Goal: Task Accomplishment & Management: Manage account settings

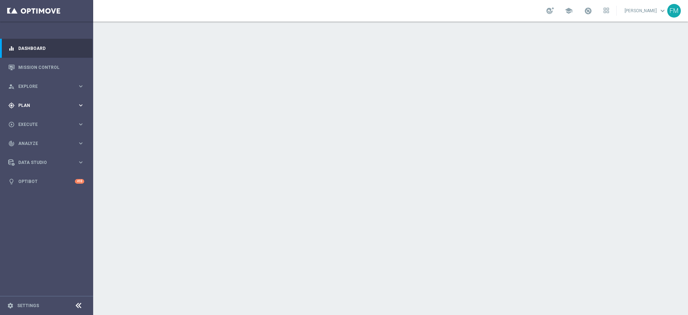
click at [73, 107] on span "Plan" at bounding box center [47, 105] width 59 height 4
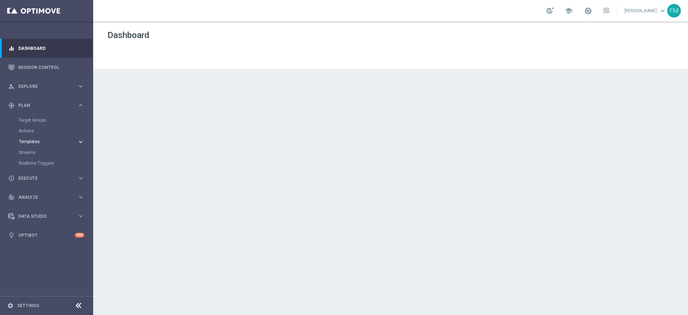
click at [26, 141] on span "Templates" at bounding box center [44, 141] width 51 height 4
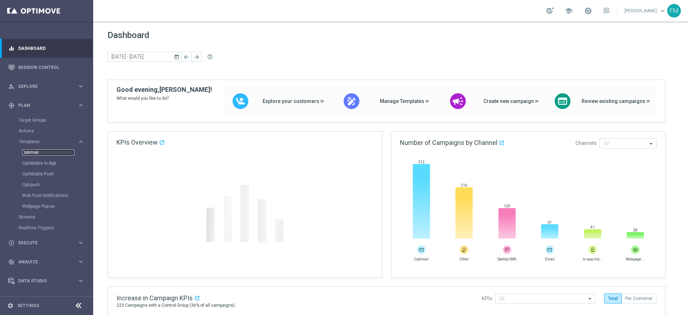
click at [24, 150] on link "Optimail" at bounding box center [48, 152] width 52 height 6
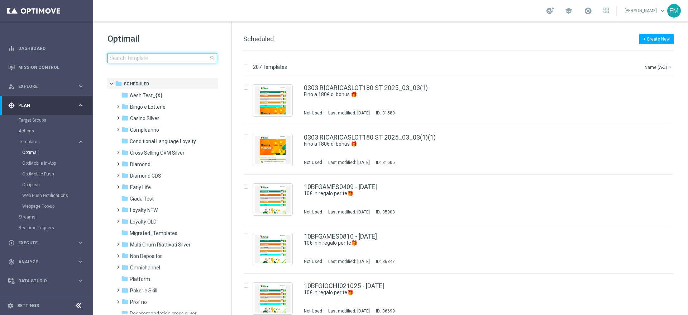
click at [166, 56] on input at bounding box center [162, 58] width 110 height 10
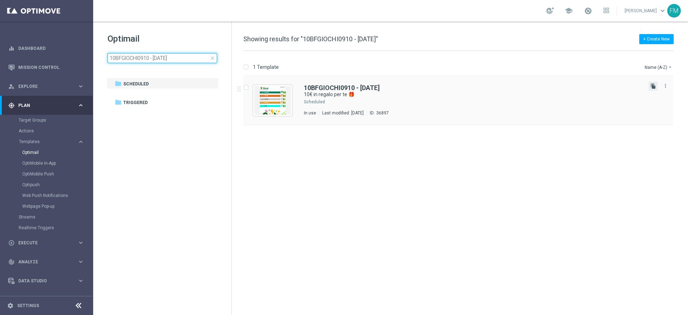
type input "10BFGIOCHI0910 - 2025-10-09"
click at [654, 83] on icon "file_copy" at bounding box center [653, 86] width 6 height 6
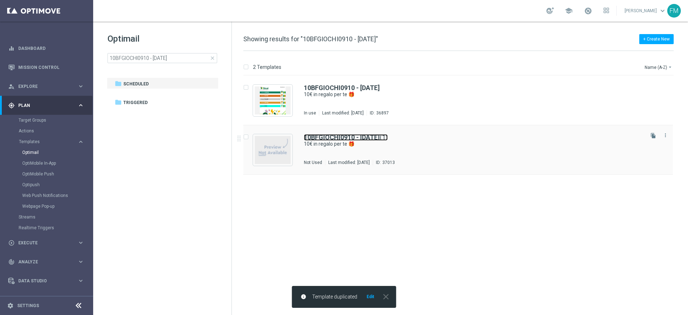
click at [380, 138] on b "10BFGIOCHI0910 - 2025-10-09" at bounding box center [342, 137] width 76 height 8
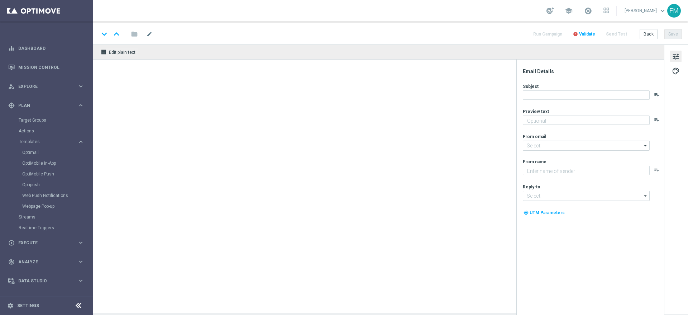
type textarea "da usare su qualsiasi gioco!"
type input "newsletter@comunicazioni.sisal.it"
type textarea "Sisal"
type input "info@sisal.it"
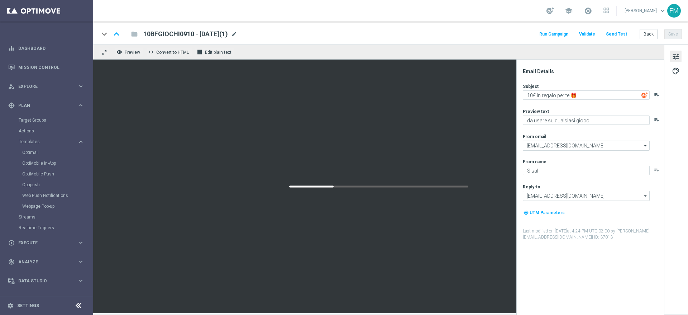
click at [237, 33] on span "mode_edit" at bounding box center [234, 34] width 6 height 6
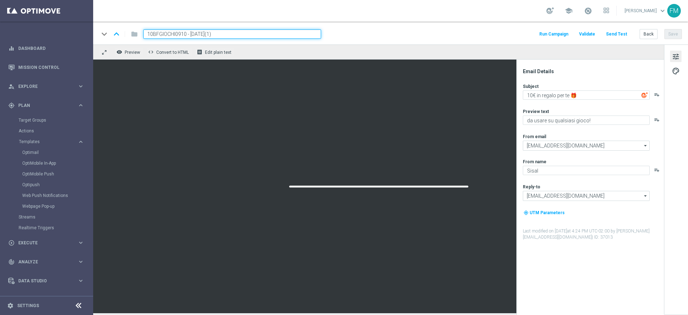
drag, startPoint x: 186, startPoint y: 34, endPoint x: 129, endPoint y: 29, distance: 57.5
click at [129, 29] on div "keyboard_arrow_down keyboard_arrow_up folder 10BFGIOCHI0910 - 2025-10-09(1)" at bounding box center [210, 33] width 222 height 9
paste input "10BFGIOCHI151025"
click at [258, 35] on input "10BFGIOCHI151025 - 2025-10-09(1)" at bounding box center [232, 33] width 178 height 9
type input "10BFGIOCHI151025 - [DATE]"
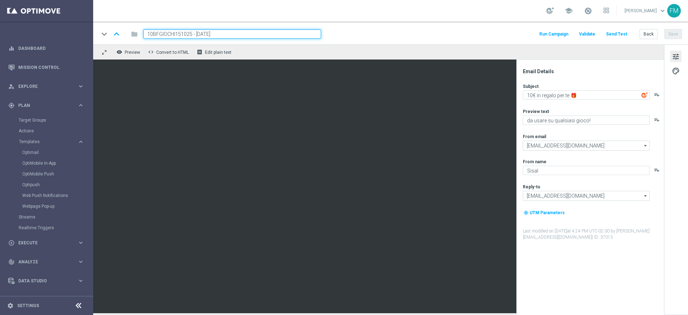
drag, startPoint x: 247, startPoint y: 35, endPoint x: 139, endPoint y: 32, distance: 107.9
click at [139, 32] on div "10BFGIOCHI151025 - [DATE]" at bounding box center [229, 33] width 183 height 9
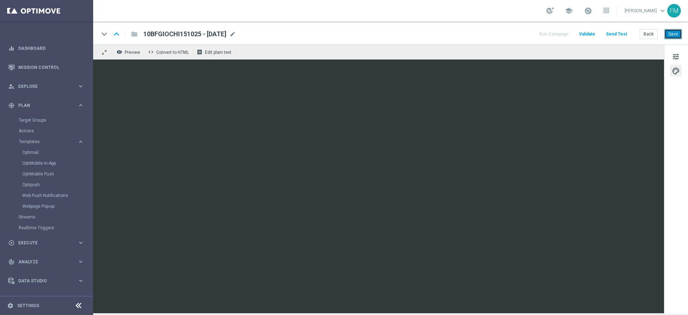
click at [670, 35] on button "Save" at bounding box center [673, 34] width 18 height 10
click at [678, 35] on button "Save" at bounding box center [673, 34] width 18 height 10
click at [584, 13] on span at bounding box center [588, 11] width 8 height 8
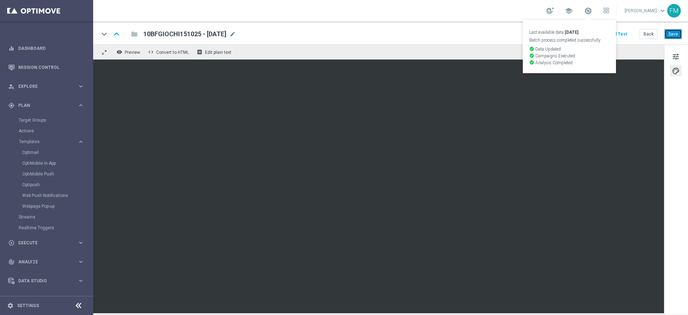
click at [675, 38] on button "Save" at bounding box center [673, 34] width 18 height 10
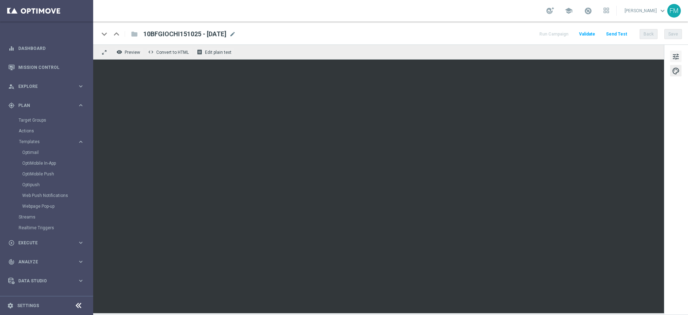
click at [675, 51] on button "tune" at bounding box center [675, 56] width 11 height 11
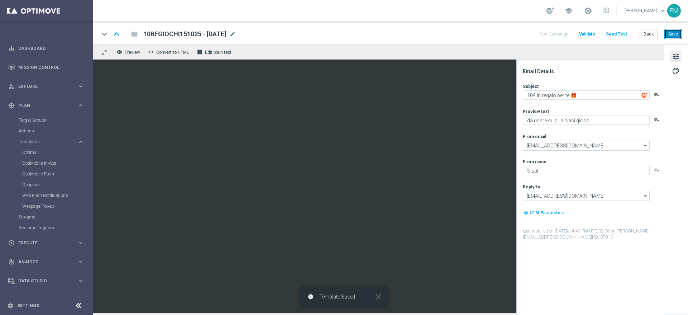
click at [672, 37] on button "Save" at bounding box center [673, 34] width 18 height 10
click at [676, 30] on button "Save" at bounding box center [673, 34] width 18 height 10
click at [652, 33] on button "Back" at bounding box center [648, 34] width 18 height 10
click at [652, 35] on button "Back" at bounding box center [648, 34] width 18 height 10
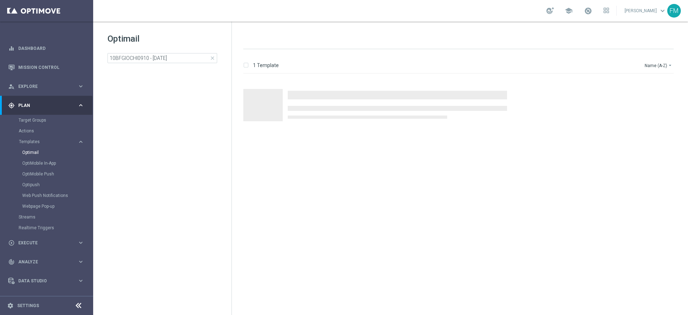
click at [210, 57] on span "close" at bounding box center [213, 58] width 6 height 6
click at [179, 58] on input at bounding box center [162, 58] width 110 height 10
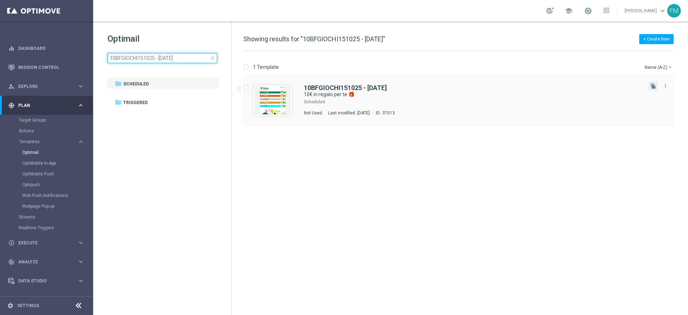
type input "10BFGIOCHI151025 - [DATE]"
click at [650, 88] on button "file_copy" at bounding box center [652, 85] width 9 height 9
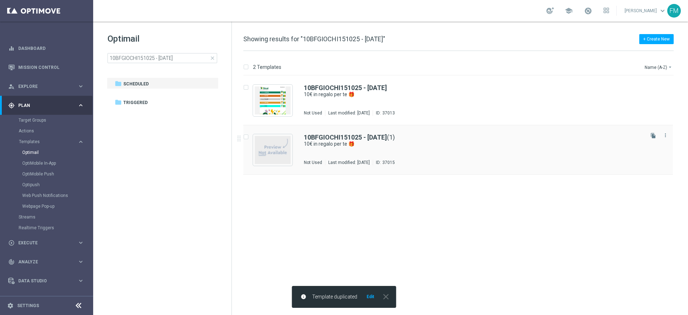
click at [343, 148] on div "10BFGIOCHI151025 - 2025-10-15 (1) 10€ in regalo per te 🎁 Not Used Last modified…" at bounding box center [473, 149] width 339 height 31
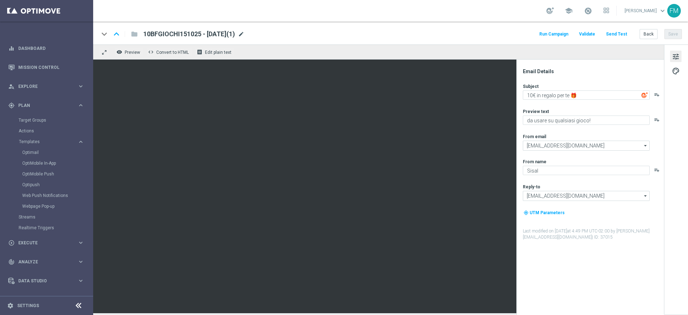
click at [244, 36] on span "mode_edit" at bounding box center [241, 34] width 6 height 6
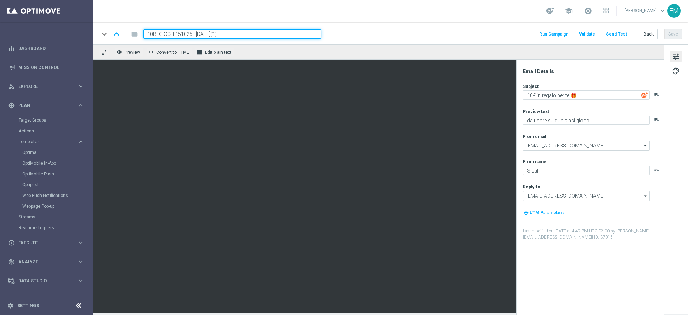
drag, startPoint x: 192, startPoint y: 32, endPoint x: 116, endPoint y: 35, distance: 76.0
click at [116, 35] on div "keyboard_arrow_down keyboard_arrow_up folder 10BFGIOCHI151025 - 2025-10-15(1)" at bounding box center [210, 33] width 222 height 9
paste input "5BFGIOCHI1510"
click at [246, 33] on input "5BFGIOCHI1510 - 2025-10-15(1)" at bounding box center [232, 33] width 178 height 9
type input "5BFGIOCHI1510 - 2025-10-15"
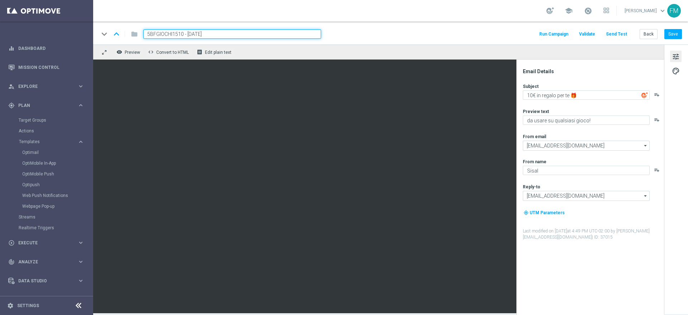
drag, startPoint x: 241, startPoint y: 30, endPoint x: 128, endPoint y: 28, distance: 113.2
click at [128, 29] on div "keyboard_arrow_down keyboard_arrow_up folder 5BFGIOCHI1510 - 2025-10-15" at bounding box center [210, 33] width 222 height 9
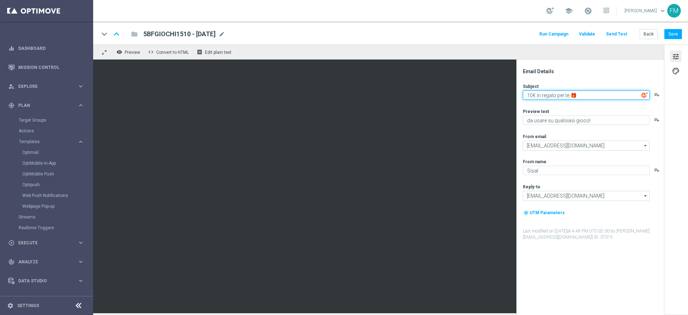
click at [532, 93] on textarea "10€ in regalo per te 🎁" at bounding box center [586, 94] width 127 height 9
type textarea "5€ in regalo per te 🎁"
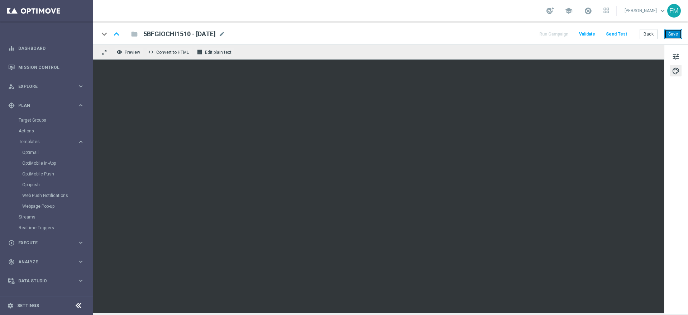
click at [670, 36] on button "Save" at bounding box center [673, 34] width 18 height 10
click at [676, 57] on span "tune" at bounding box center [676, 56] width 8 height 9
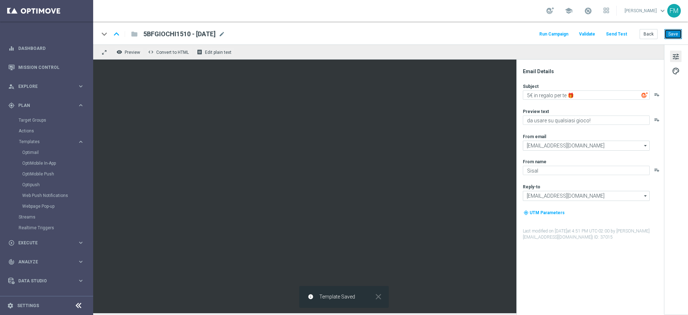
click at [672, 34] on button "Save" at bounding box center [673, 34] width 18 height 10
click at [669, 30] on button "Save" at bounding box center [673, 34] width 18 height 10
click at [647, 35] on button "Back" at bounding box center [648, 34] width 18 height 10
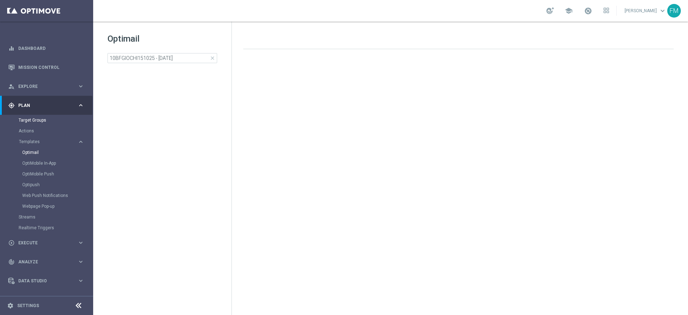
click at [32, 122] on link "Target Groups" at bounding box center [47, 120] width 56 height 6
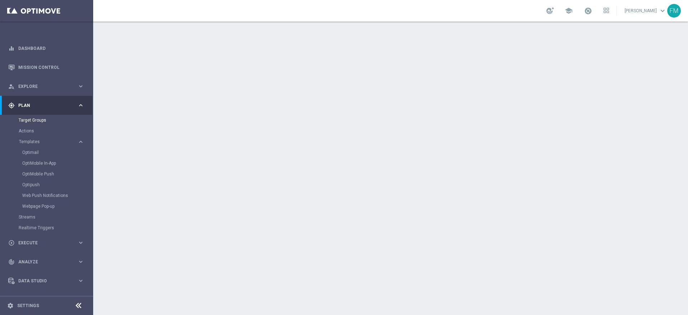
click at [28, 117] on link "Target Groups" at bounding box center [47, 120] width 56 height 6
click at [38, 117] on link "Target Groups" at bounding box center [47, 120] width 56 height 6
click at [38, 119] on link "Target Groups" at bounding box center [47, 120] width 56 height 6
click at [33, 118] on link "Target Groups" at bounding box center [47, 120] width 56 height 6
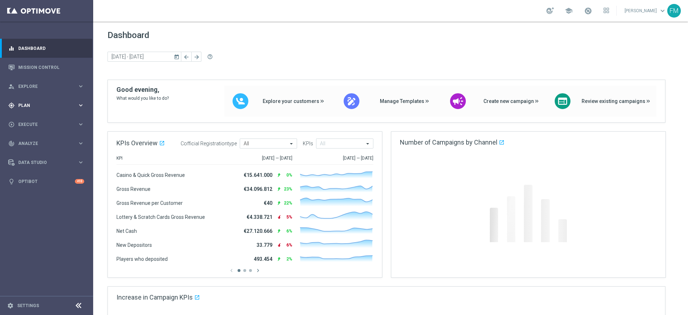
click at [62, 103] on span "Plan" at bounding box center [47, 105] width 59 height 4
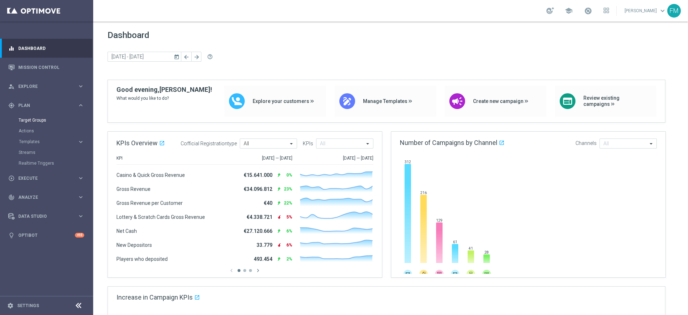
click at [29, 118] on link "Target Groups" at bounding box center [47, 120] width 56 height 6
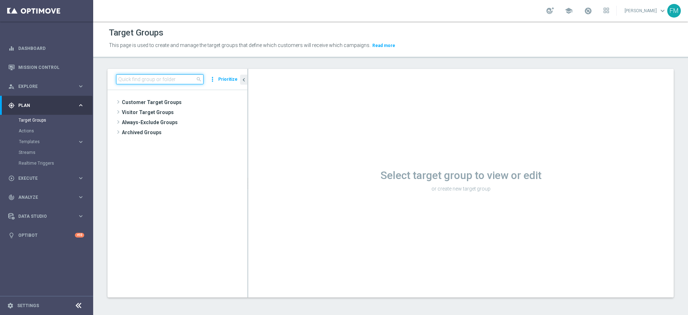
paste input "Churn 0-12M Talent + Master Low ggr nb > 500 lftime 1st NO Slot"
click at [144, 77] on input at bounding box center [159, 79] width 87 height 10
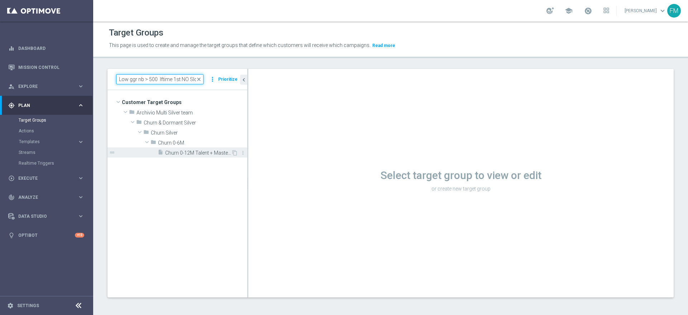
type input "Churn 0-12M Talent + Master Low ggr nb > 500 lftime 1st NO Slot"
click at [200, 152] on span "Churn 0-12M Talent + Master Low ggr nb > 500 lftime 1st NO Slot" at bounding box center [198, 153] width 66 height 6
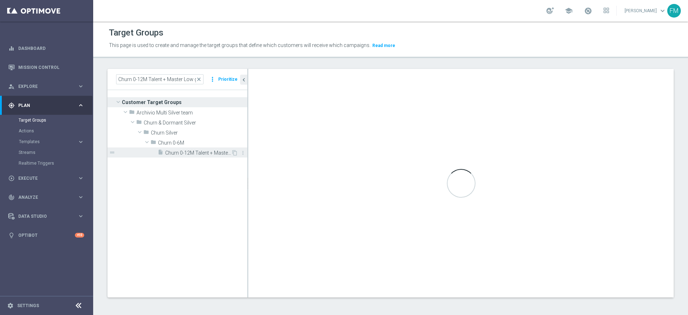
click at [225, 148] on div "insert_drive_file Churn 0-12M Talent + Master Low ggr nb > 500 lftime 1st NO Sl…" at bounding box center [194, 152] width 73 height 10
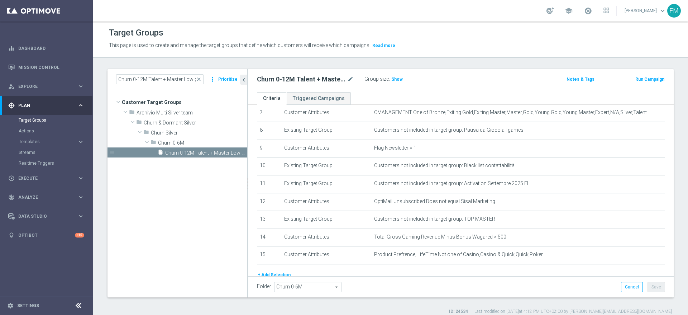
scroll to position [131, 0]
click at [634, 80] on button "Run Campaign" at bounding box center [649, 79] width 30 height 8
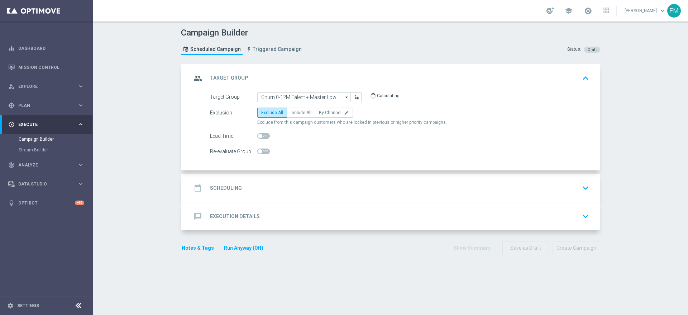
click at [283, 189] on div "date_range Scheduling keyboard_arrow_down" at bounding box center [391, 188] width 400 height 14
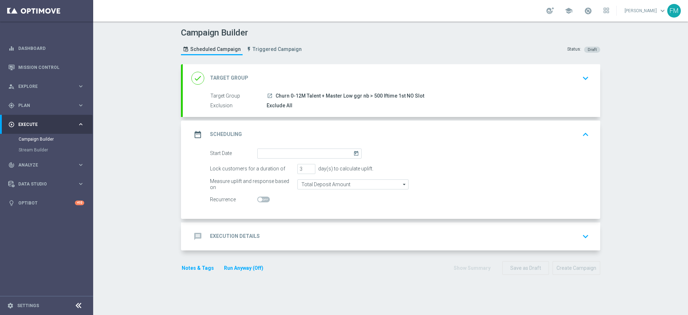
click at [353, 153] on icon "today" at bounding box center [357, 152] width 8 height 8
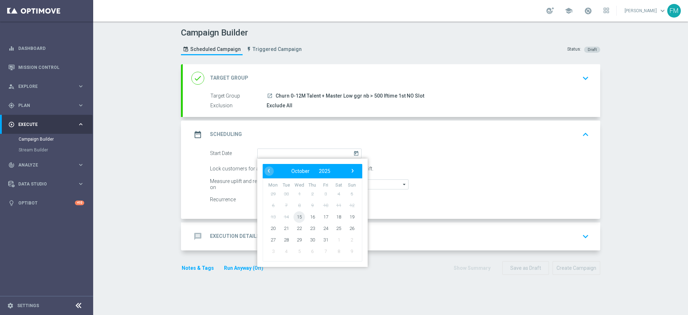
click at [295, 217] on span "15" at bounding box center [298, 216] width 11 height 11
type input "15 Oct 2025"
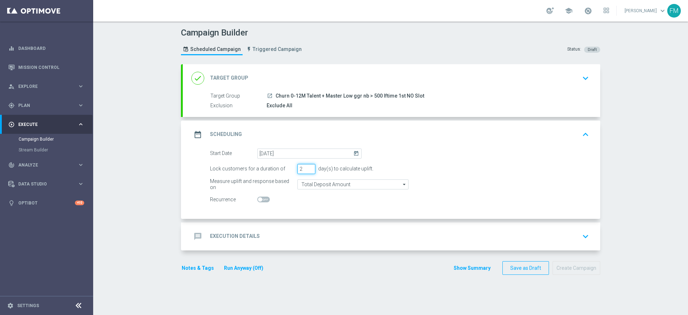
click at [307, 169] on input "2" at bounding box center [306, 169] width 18 height 10
click at [307, 165] on input "2" at bounding box center [306, 169] width 18 height 10
click at [306, 166] on input "3" at bounding box center [306, 169] width 18 height 10
click at [306, 166] on input "4" at bounding box center [306, 169] width 18 height 10
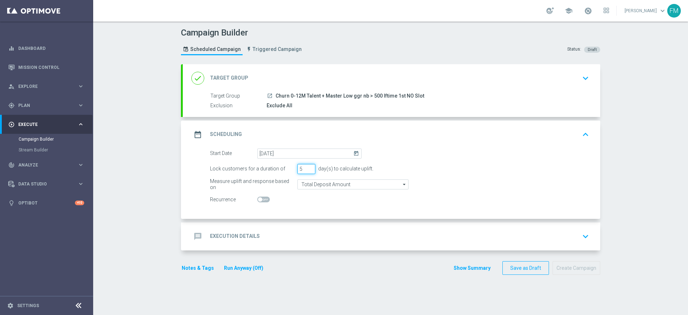
type input "5"
click at [306, 166] on input "5" at bounding box center [306, 169] width 18 height 10
click at [352, 187] on input "Total Deposit Amount" at bounding box center [352, 184] width 111 height 10
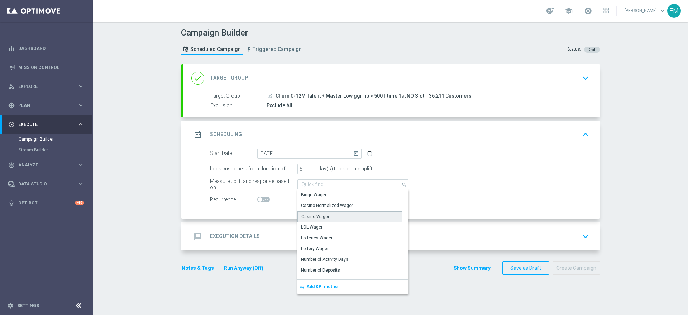
click at [335, 213] on div "Casino Wager" at bounding box center [349, 216] width 105 height 11
type input "Casino Wager"
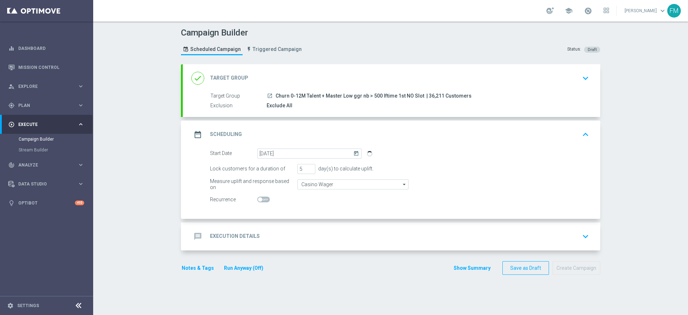
click at [365, 242] on div "message Execution Details keyboard_arrow_down" at bounding box center [391, 236] width 400 height 14
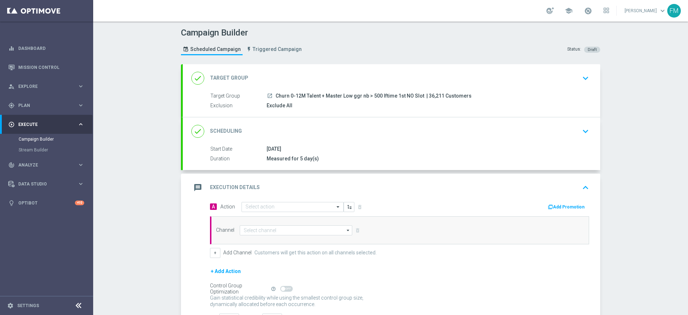
scroll to position [56, 0]
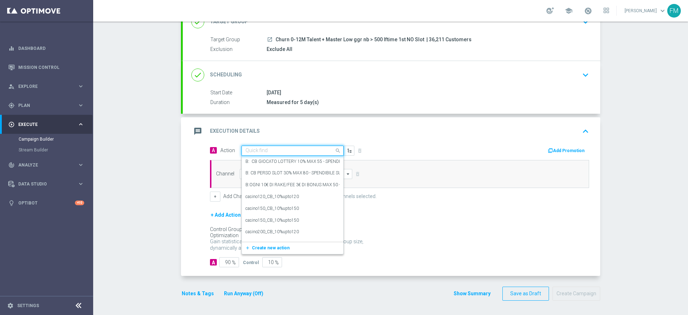
click at [290, 150] on input "text" at bounding box center [285, 151] width 80 height 6
paste input "BF 10€ TUTTI I GIOCHI QeL5"
type input "BF 10€ TUTTI I GIOCHI QeL5"
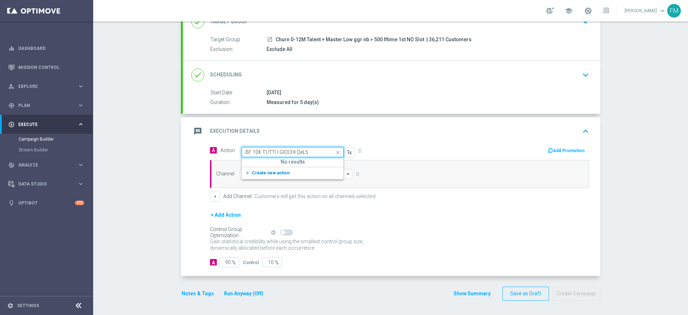
click at [278, 176] on button "add_new Create new action" at bounding box center [291, 173] width 99 height 8
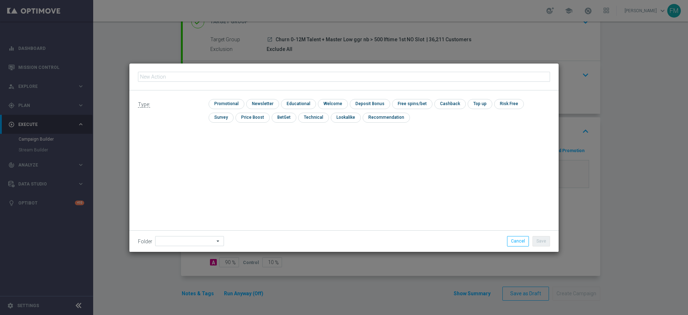
type input "BF 10€ TUTTI I GIOCHI QeL5"
click at [218, 105] on input "checkbox" at bounding box center [225, 104] width 34 height 10
checkbox input "true"
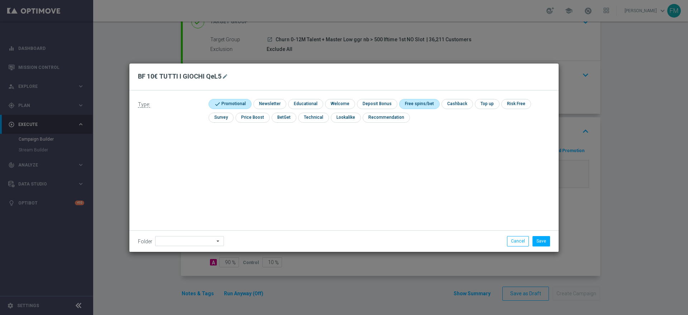
click at [423, 102] on input "checkbox" at bounding box center [418, 104] width 38 height 10
checkbox input "true"
click at [543, 242] on button "Save" at bounding box center [541, 241] width 18 height 10
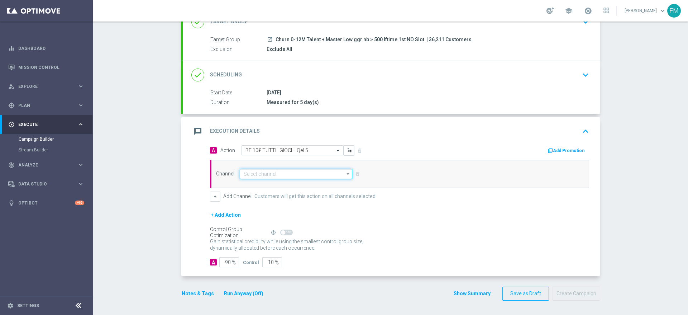
click at [292, 176] on input at bounding box center [296, 174] width 112 height 10
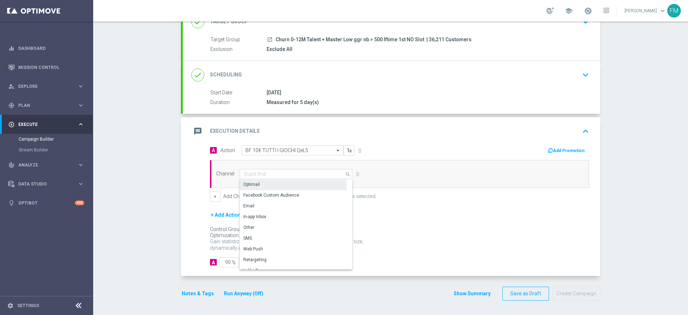
click at [291, 183] on div "Optimail" at bounding box center [293, 184] width 107 height 10
type input "Optimail"
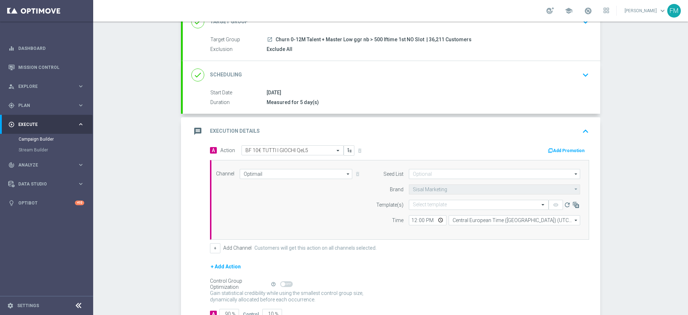
click at [553, 153] on button "Add Promotion" at bounding box center [567, 151] width 40 height 8
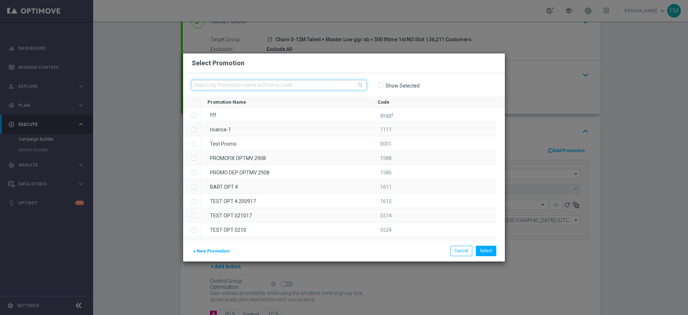
paste input "241667"
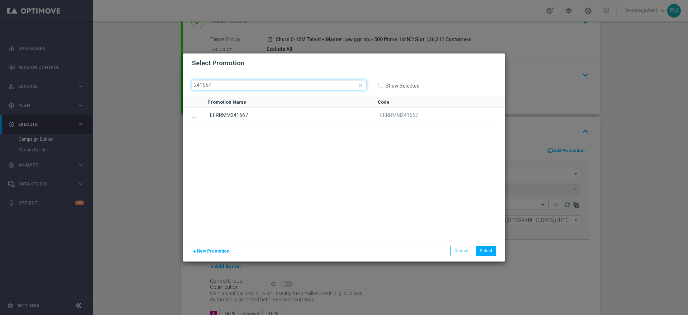
click at [330, 88] on input "241667" at bounding box center [279, 85] width 175 height 10
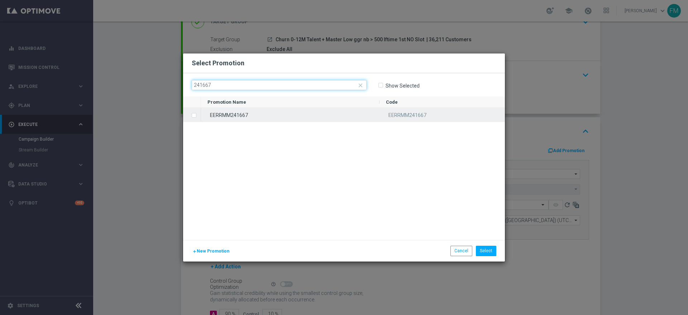
type input "241667"
click at [307, 120] on div "EERRMM241667" at bounding box center [290, 114] width 178 height 14
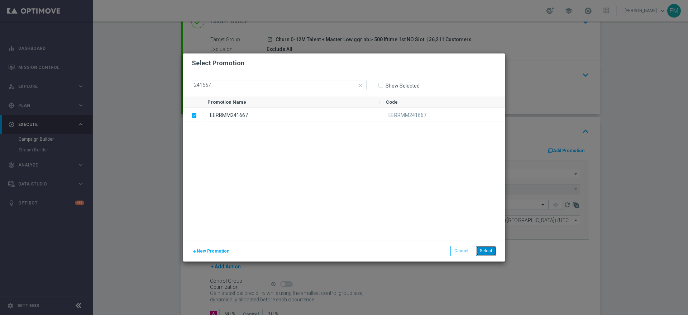
click at [488, 250] on button "Select" at bounding box center [486, 250] width 20 height 10
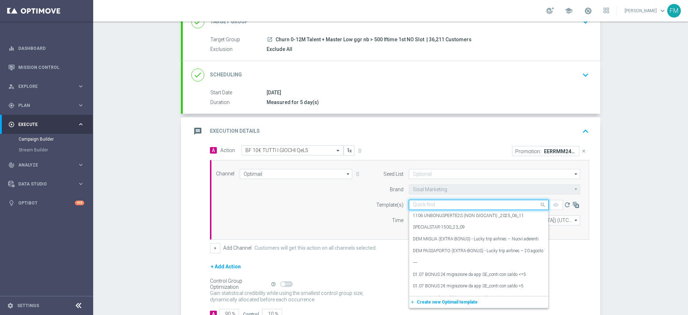
click at [459, 203] on input "text" at bounding box center [471, 205] width 117 height 6
paste input "10BFGIOCHI151025 - [DATE]"
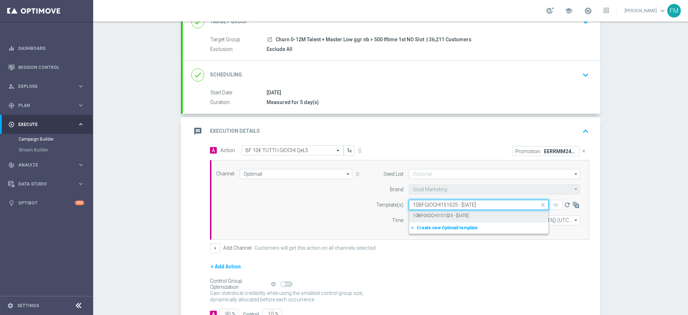
click at [458, 218] on label "10BFGIOCHI151025 - [DATE]" at bounding box center [441, 215] width 56 height 6
type input "10BFGIOCHI151025 - [DATE]"
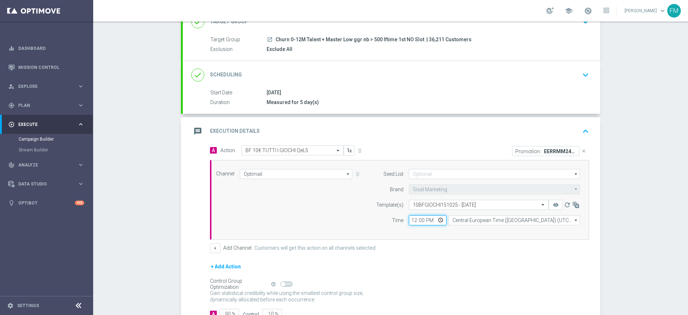
click at [409, 220] on input "12:00" at bounding box center [428, 220] width 38 height 10
type input "18:30"
click at [479, 289] on div "Gain statistical credibility while using the smallest control group size, dynam…" at bounding box center [399, 296] width 379 height 17
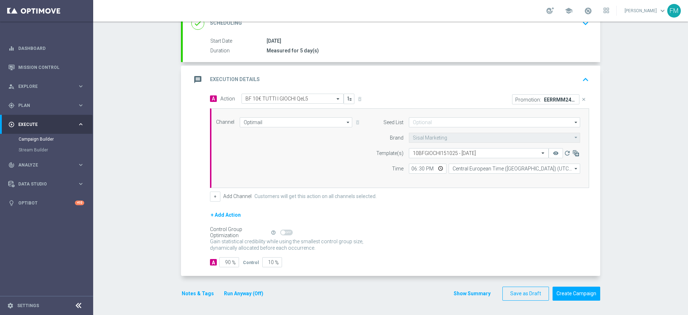
click at [185, 292] on button "Notes & Tags" at bounding box center [198, 293] width 34 height 9
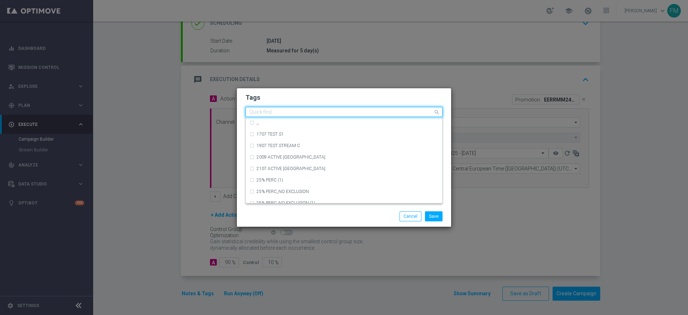
click at [267, 114] on input "text" at bounding box center [341, 112] width 184 height 6
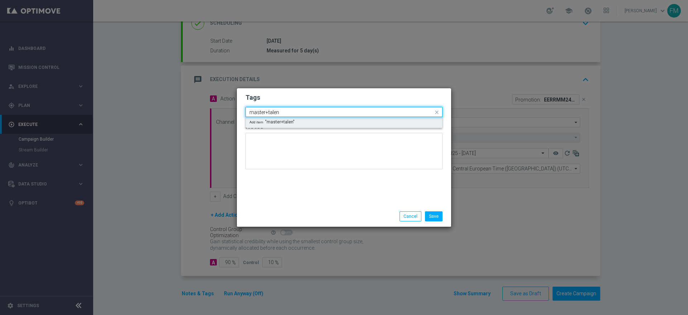
type input "master+talent"
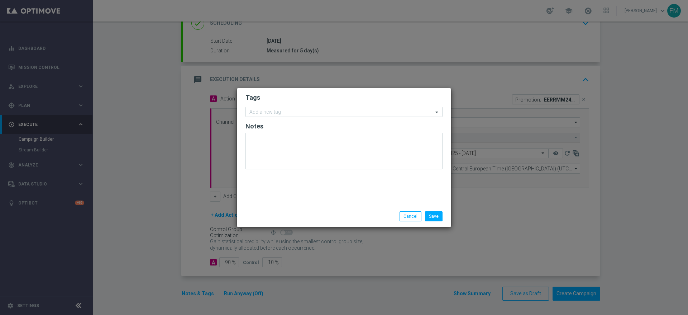
click at [304, 98] on h2 "Tags" at bounding box center [343, 97] width 197 height 9
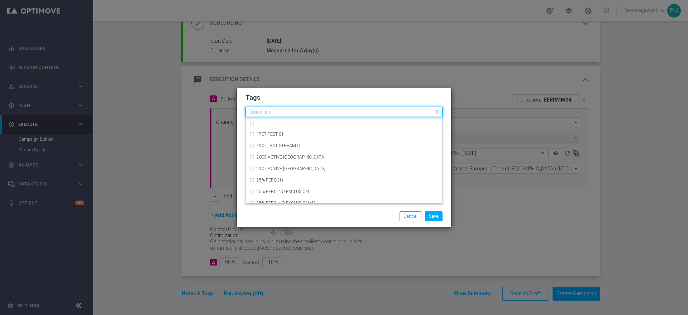
click at [290, 114] on input "text" at bounding box center [341, 112] width 184 height 6
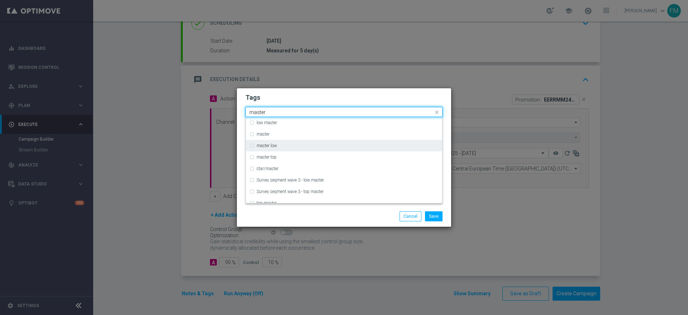
click at [291, 143] on div "master low" at bounding box center [343, 145] width 189 height 11
type input "master"
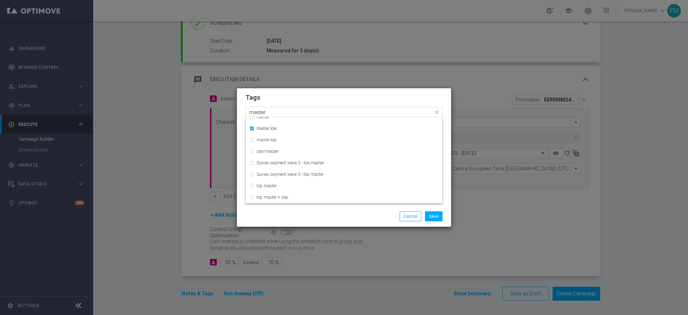
scroll to position [0, 0]
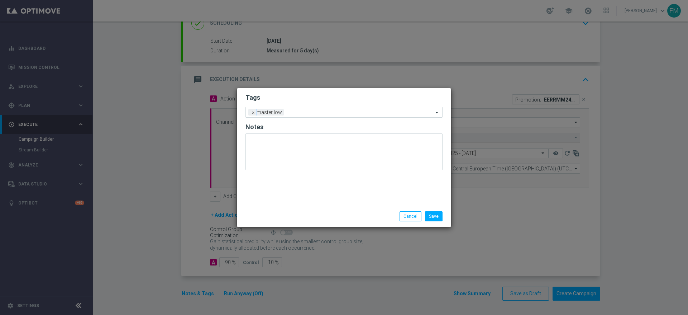
click at [295, 97] on h2 "Tags" at bounding box center [343, 97] width 197 height 9
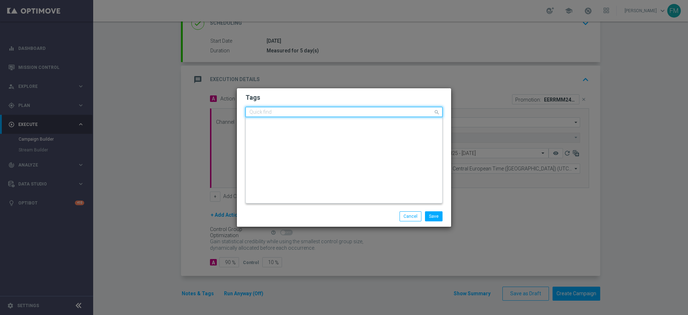
click at [292, 115] on div at bounding box center [340, 112] width 185 height 7
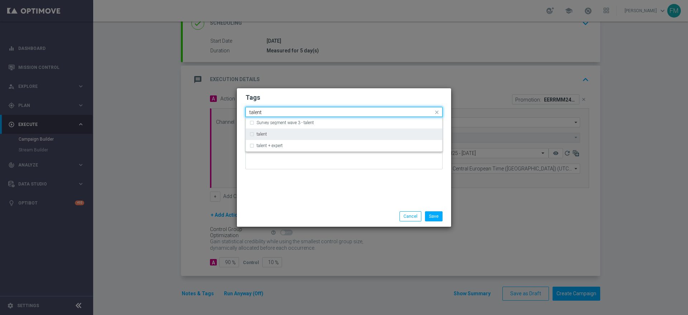
click at [290, 130] on div "talent" at bounding box center [343, 133] width 189 height 11
type input "talent"
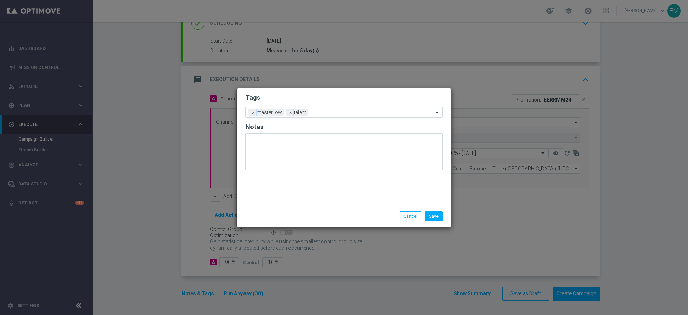
click at [308, 90] on div "Tags Add a new tag × master low × talent Notes" at bounding box center [344, 146] width 214 height 117
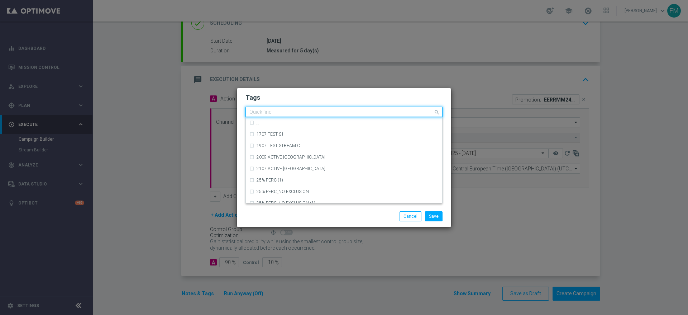
click at [323, 114] on input "text" at bounding box center [341, 112] width 184 height 6
type input "a"
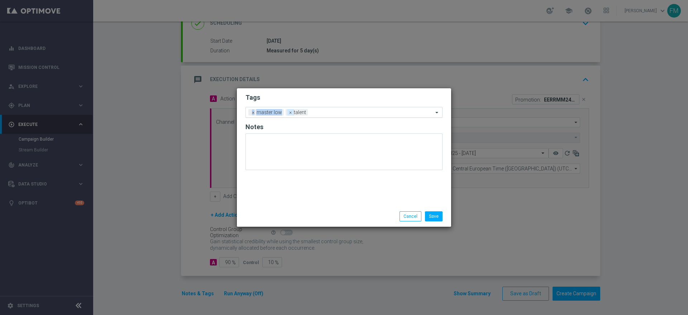
drag, startPoint x: 317, startPoint y: 82, endPoint x: 287, endPoint y: 112, distance: 42.1
click at [287, 112] on modal-container "Tags Add a new tag × master low × talent Notes Save Cancel" at bounding box center [344, 157] width 688 height 315
click at [287, 112] on span "×" at bounding box center [290, 112] width 6 height 6
click at [254, 111] on span "×" at bounding box center [253, 112] width 6 height 6
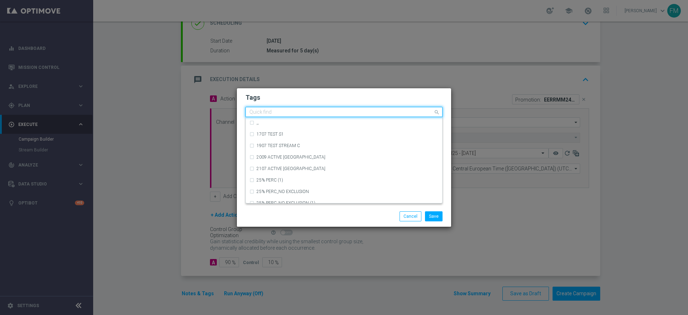
click at [258, 111] on input "text" at bounding box center [341, 112] width 184 height 6
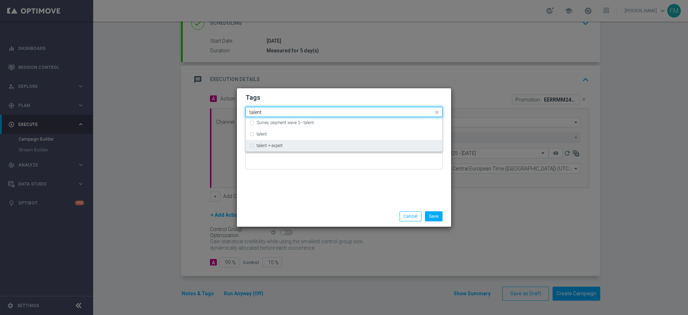
click at [272, 147] on label "talent + expert" at bounding box center [269, 145] width 26 height 4
type input "talent"
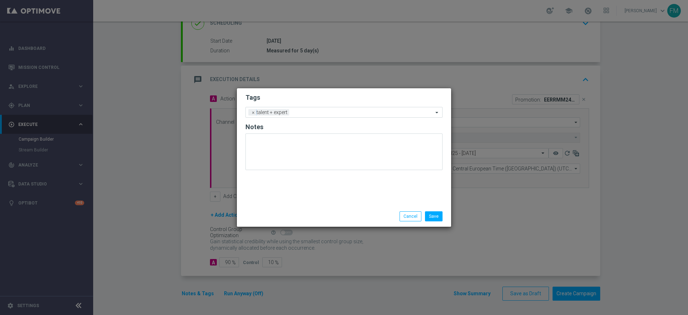
click at [294, 88] on div "Tags Add a new tag × talent + expert Notes" at bounding box center [344, 146] width 214 height 117
click at [301, 110] on input "text" at bounding box center [362, 113] width 141 height 6
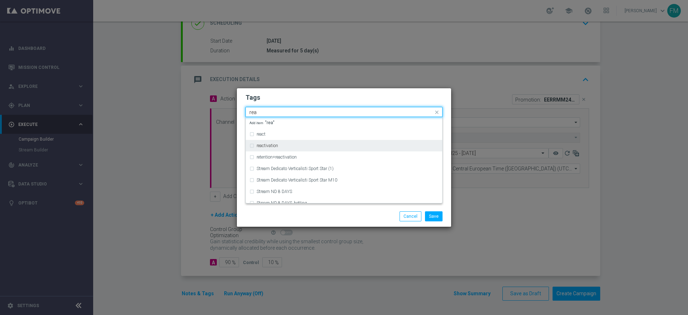
click at [290, 148] on div "reactivation" at bounding box center [343, 145] width 189 height 11
type input "rea"
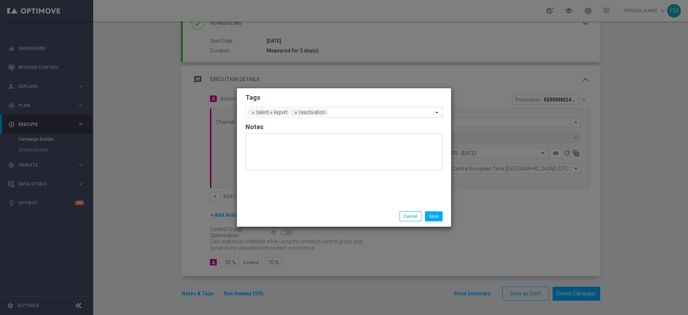
click at [330, 97] on h2 "Tags" at bounding box center [343, 97] width 197 height 9
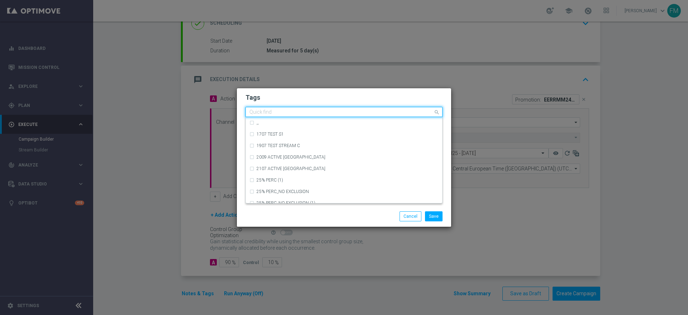
click at [334, 111] on input "text" at bounding box center [341, 112] width 184 height 6
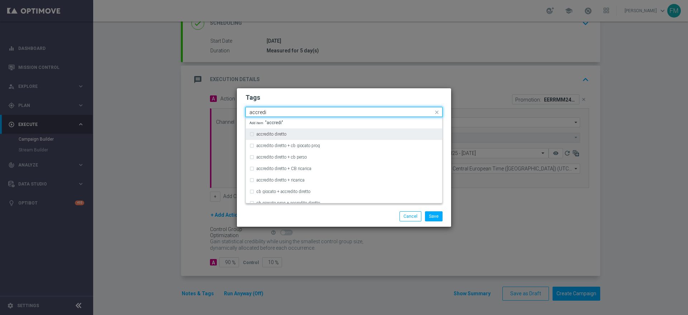
click at [330, 132] on div "accredito diretto" at bounding box center [347, 134] width 182 height 4
type input "accredi"
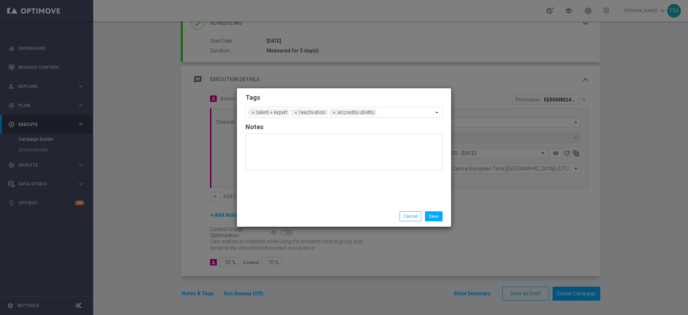
click at [350, 95] on h2 "Tags" at bounding box center [343, 97] width 197 height 9
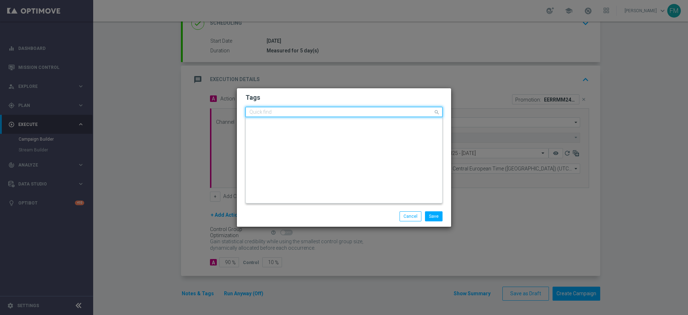
click at [377, 110] on div at bounding box center [340, 112] width 185 height 7
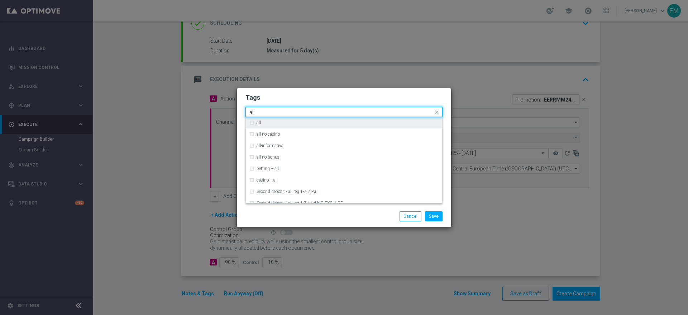
click at [373, 125] on div "all" at bounding box center [343, 122] width 189 height 11
type input "all"
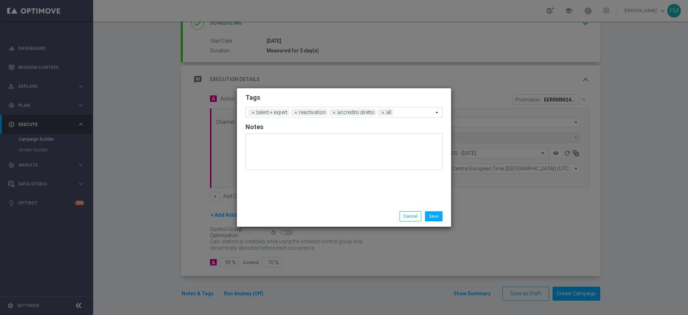
click at [390, 99] on h2 "Tags" at bounding box center [343, 97] width 197 height 9
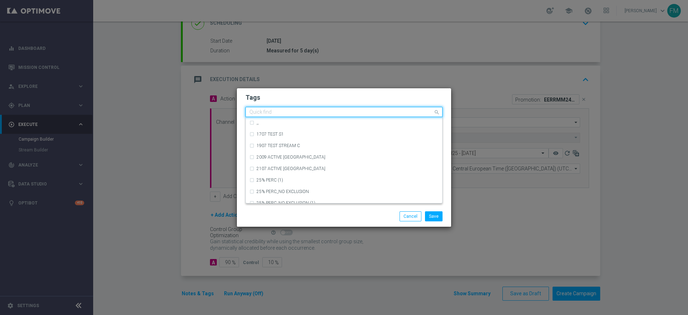
click at [399, 110] on input "text" at bounding box center [341, 112] width 184 height 6
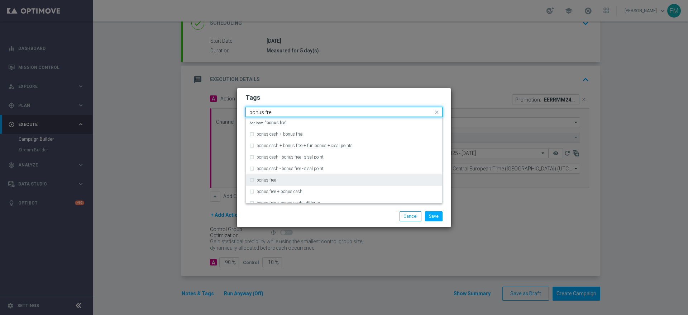
click at [303, 177] on div "bonus free" at bounding box center [343, 179] width 189 height 11
type input "bonus fre"
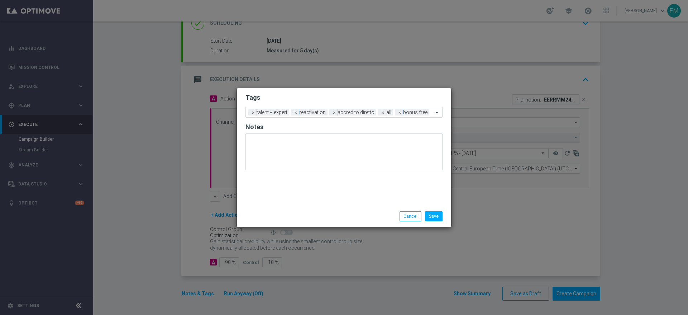
click at [378, 95] on h2 "Tags" at bounding box center [343, 97] width 197 height 9
click at [438, 215] on button "Save" at bounding box center [434, 216] width 18 height 10
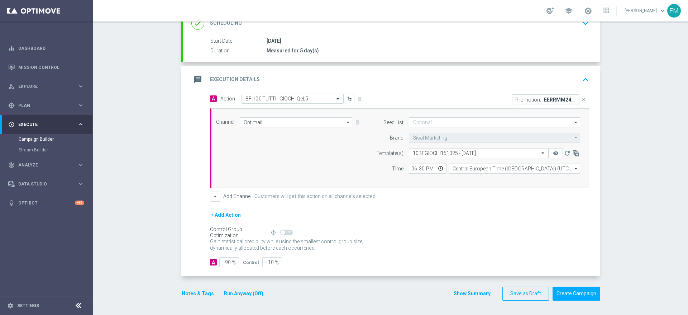
click at [589, 220] on div "A Action Select action BF 10€ TUTTI I GIOCHI QeL5 delete_forever Promotion: EER…" at bounding box center [391, 184] width 417 height 182
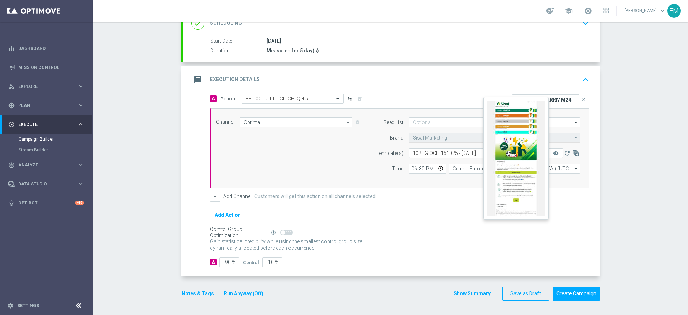
click at [551, 148] on button "remove_red_eye" at bounding box center [555, 153] width 14 height 10
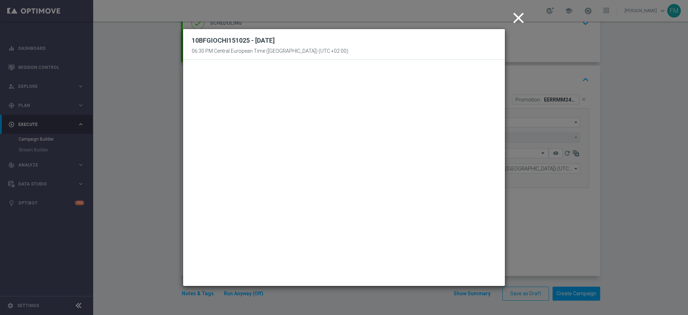
click at [514, 24] on icon "close" at bounding box center [518, 18] width 18 height 18
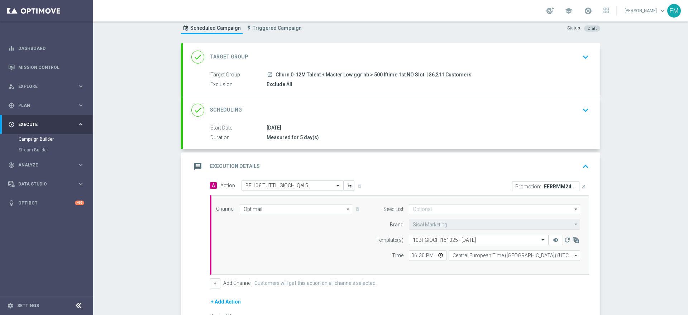
scroll to position [21, 0]
click at [568, 109] on div "done Scheduling keyboard_arrow_down" at bounding box center [391, 111] width 400 height 14
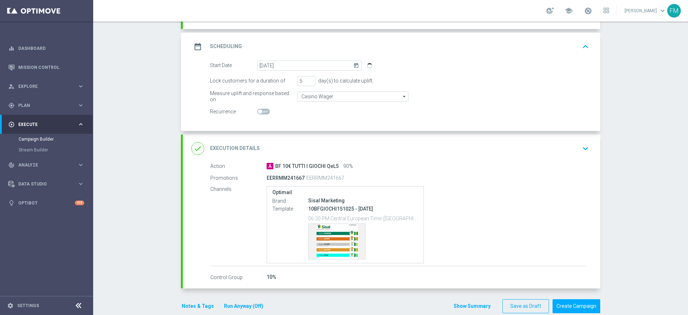
scroll to position [0, 0]
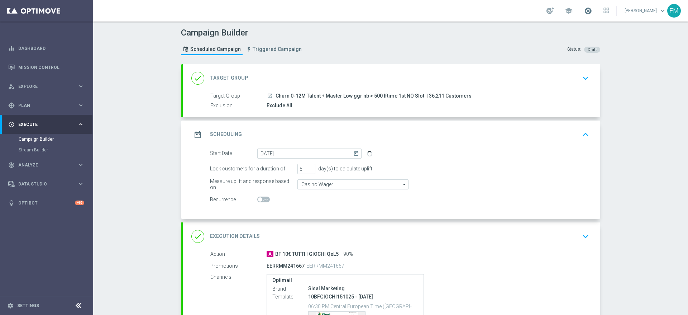
click at [584, 11] on span at bounding box center [588, 11] width 8 height 8
click at [667, 100] on div "Campaign Builder Scheduled Campaign Triggered Campaign Status: Draft done Targe…" at bounding box center [390, 167] width 595 height 293
click at [553, 147] on div "date_range Scheduling keyboard_arrow_up" at bounding box center [391, 134] width 417 height 28
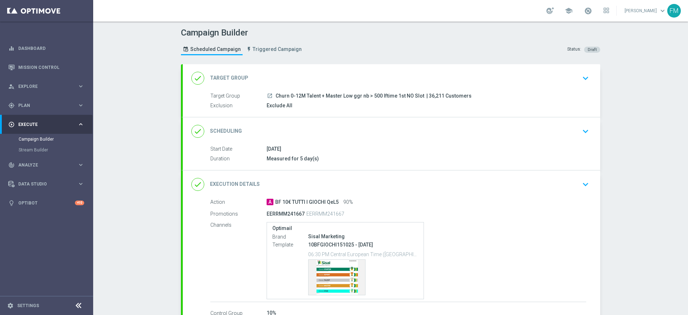
click at [568, 123] on div "done Scheduling keyboard_arrow_down" at bounding box center [391, 131] width 417 height 28
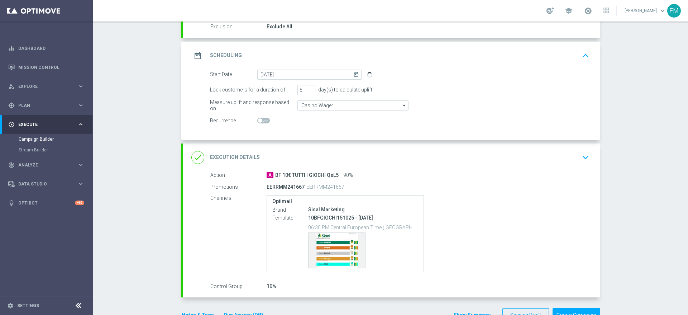
scroll to position [100, 0]
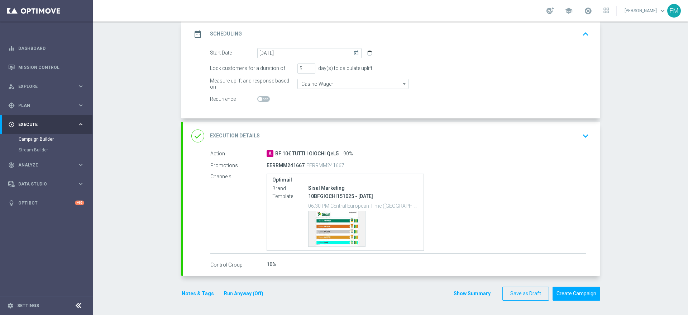
click at [558, 143] on div "done Execution Details keyboard_arrow_down" at bounding box center [391, 136] width 417 height 28
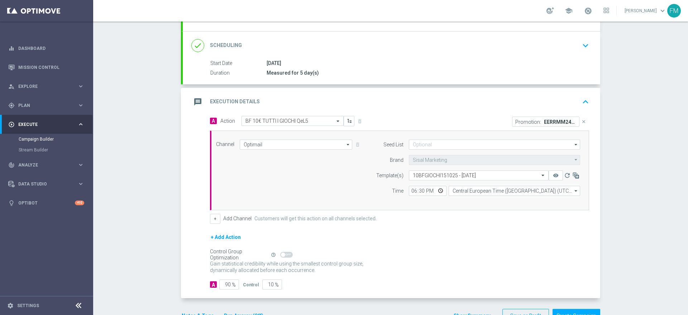
scroll to position [0, 0]
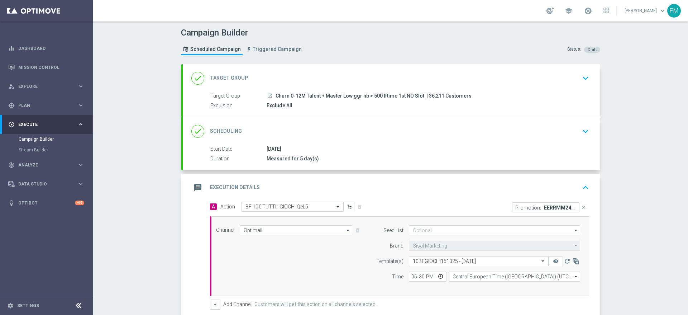
click at [556, 130] on div "done Scheduling keyboard_arrow_down" at bounding box center [391, 131] width 400 height 14
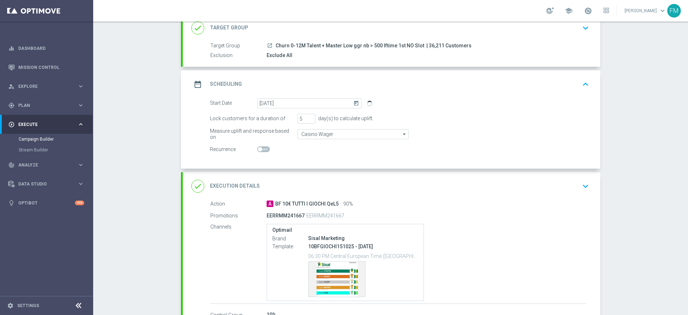
scroll to position [100, 0]
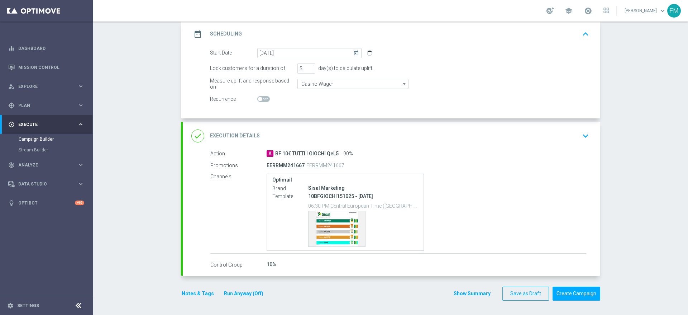
click at [515, 135] on div "done Execution Details keyboard_arrow_down" at bounding box center [391, 136] width 400 height 14
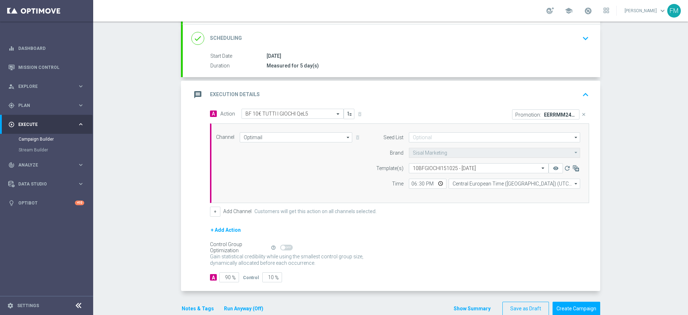
scroll to position [93, 0]
click at [560, 96] on div "message Execution Details keyboard_arrow_up" at bounding box center [391, 94] width 400 height 14
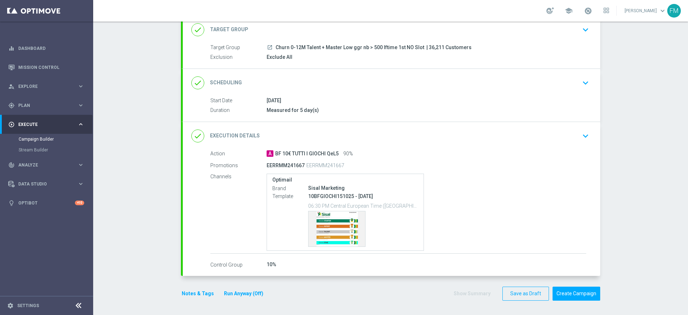
click at [550, 96] on div "done Scheduling keyboard_arrow_down" at bounding box center [391, 83] width 417 height 28
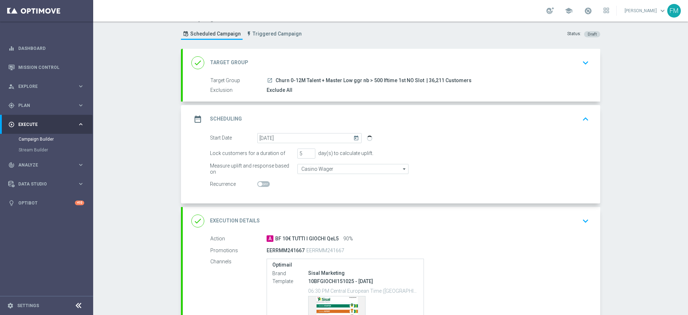
scroll to position [38, 0]
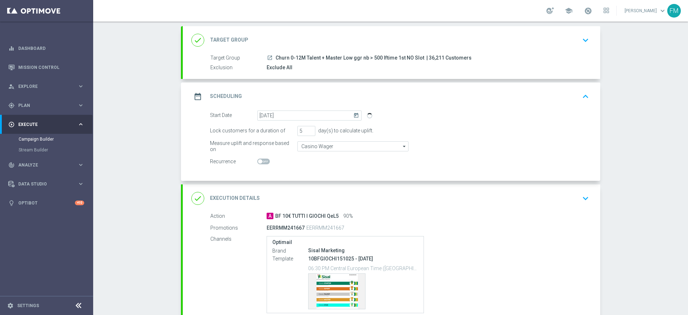
click at [560, 102] on div "date_range Scheduling keyboard_arrow_up" at bounding box center [391, 97] width 400 height 14
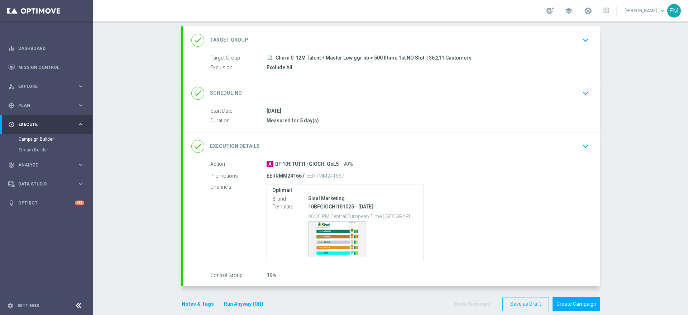
click at [555, 88] on div "done Scheduling keyboard_arrow_down" at bounding box center [391, 93] width 400 height 14
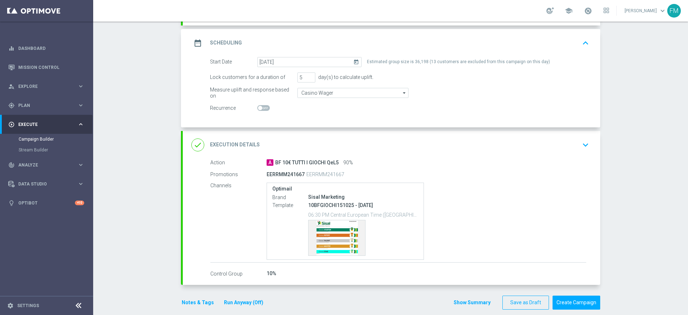
scroll to position [93, 0]
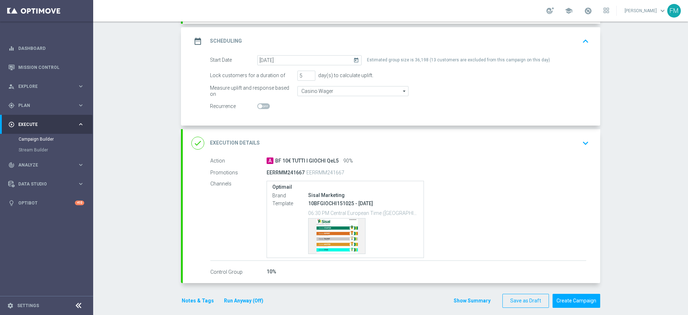
click at [556, 139] on div "done Execution Details keyboard_arrow_down" at bounding box center [391, 143] width 400 height 14
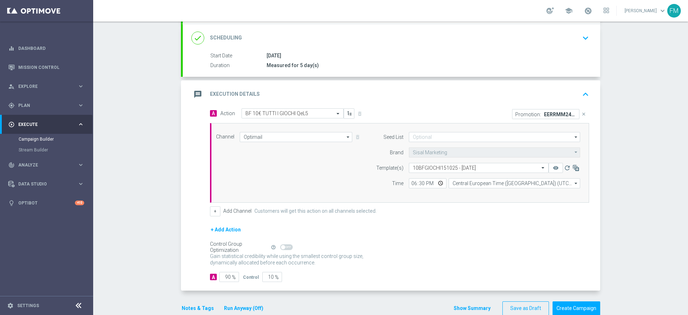
scroll to position [108, 0]
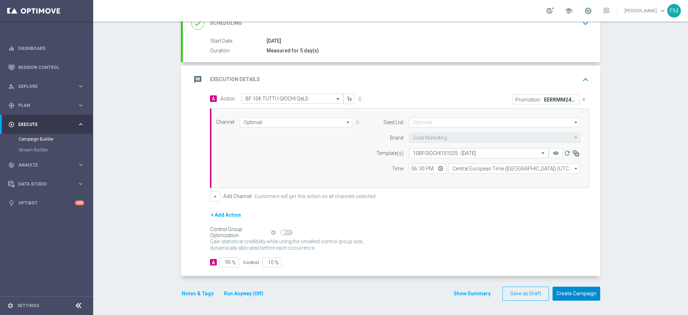
click at [581, 291] on button "Create Campaign" at bounding box center [576, 293] width 48 height 14
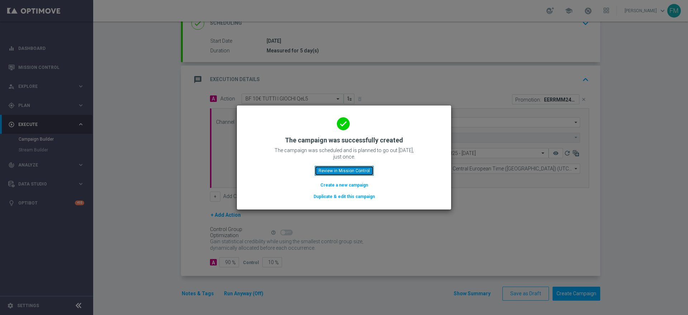
click at [317, 172] on button "Review in Mission Control" at bounding box center [344, 170] width 59 height 10
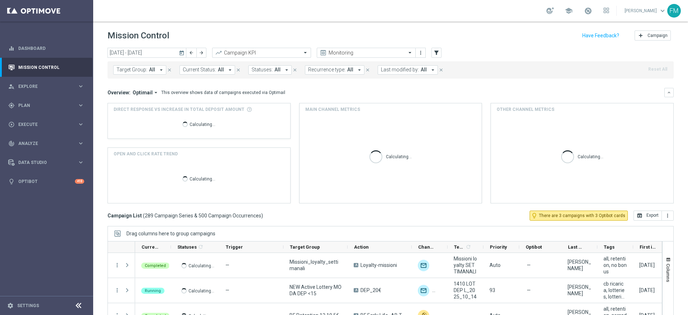
click at [410, 71] on span "Last modified by:" at bounding box center [400, 70] width 38 height 6
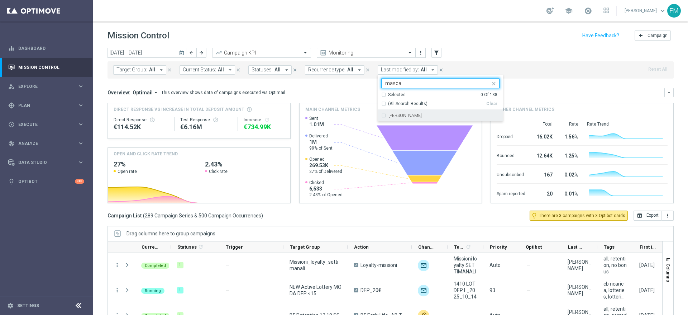
click at [429, 119] on div "[PERSON_NAME]" at bounding box center [440, 115] width 118 height 11
type input "masca"
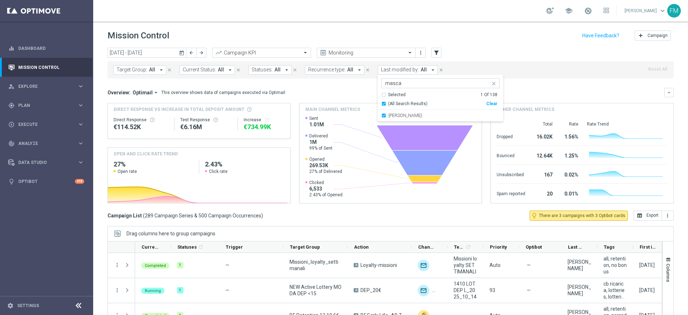
click at [478, 37] on div "Mission Control add Campaign" at bounding box center [390, 36] width 566 height 14
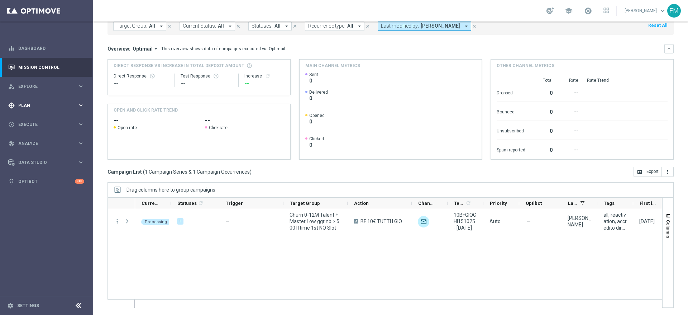
click at [52, 109] on div "gps_fixed Plan keyboard_arrow_right" at bounding box center [46, 105] width 92 height 19
click at [33, 121] on link "Target Groups" at bounding box center [47, 120] width 56 height 6
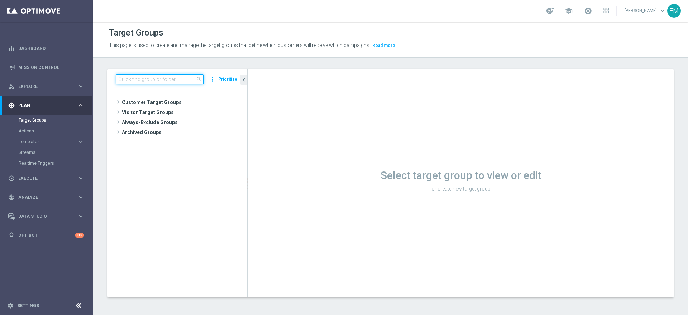
paste input "Churn 0-12M Talent + Master Low ggr nb tra 100 e 500 lftime 1st NO Slot"
click at [156, 80] on input "Churn 0-12M Talent + Master Low ggr nb tra 100 e 500 lftime 1st NO Slot" at bounding box center [159, 79] width 87 height 10
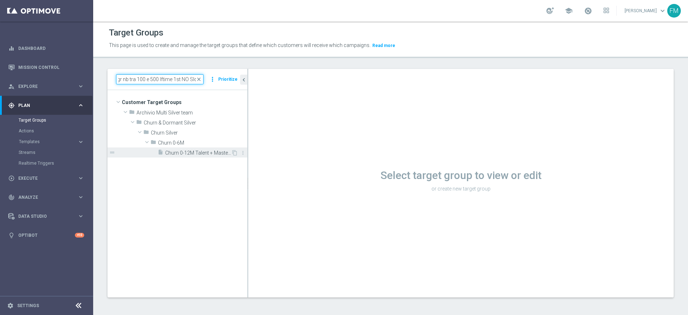
type input "Churn 0-12M Talent + Master Low ggr nb tra 100 e 500 lftime 1st NO Slot"
click at [170, 149] on div "insert_drive_file Churn 0-12M Talent + Master Low ggr nb tra 100 e 500 lftime 1…" at bounding box center [194, 152] width 73 height 10
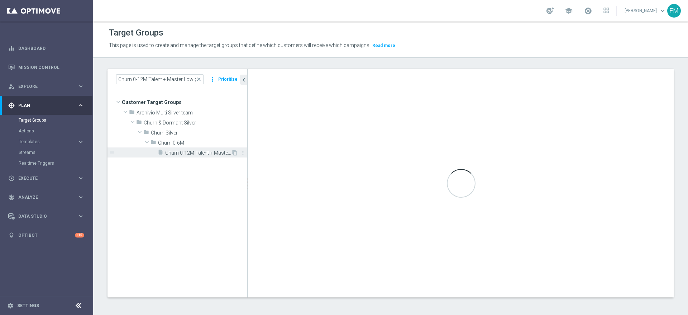
click at [206, 153] on span "Churn 0-12M Talent + Master Low ggr nb tra 100 e 500 lftime 1st NO Slot" at bounding box center [198, 153] width 66 height 6
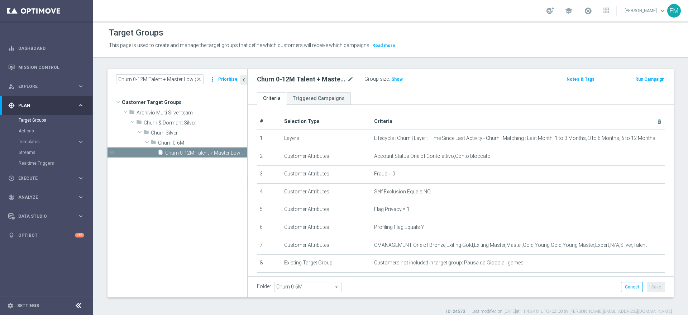
click at [644, 80] on button "Run Campaign" at bounding box center [649, 79] width 30 height 8
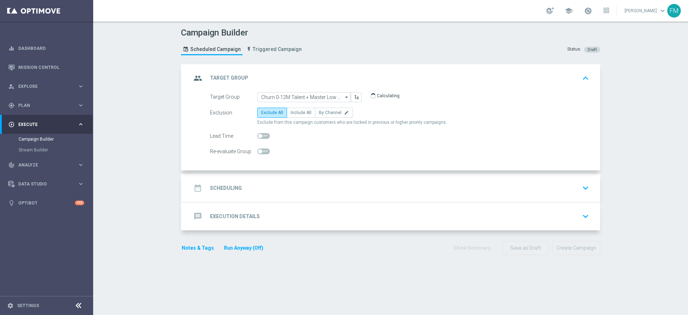
click at [461, 178] on div "date_range Scheduling keyboard_arrow_down" at bounding box center [391, 188] width 417 height 28
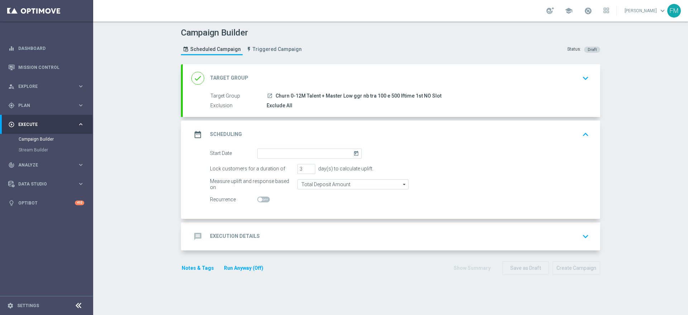
click at [353, 150] on icon "today" at bounding box center [357, 152] width 8 height 8
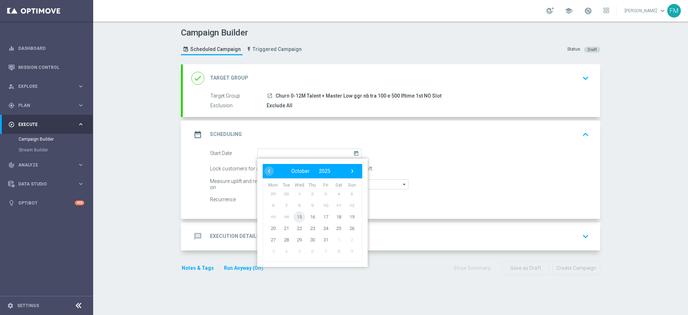
click at [297, 215] on span "15" at bounding box center [298, 216] width 11 height 11
type input "15 Oct 2025"
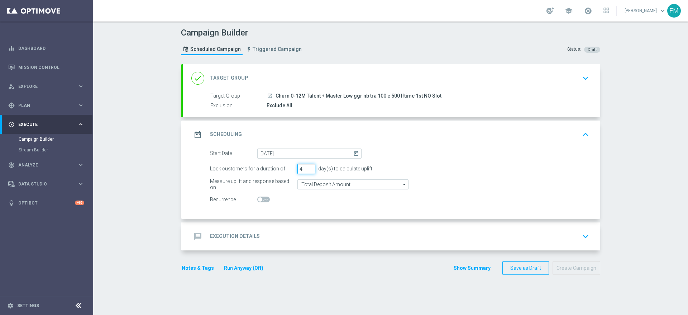
click at [307, 165] on input "4" at bounding box center [306, 169] width 18 height 10
type input "5"
click at [307, 165] on input "5" at bounding box center [306, 169] width 18 height 10
click at [360, 184] on input "Total Deposit Amount" at bounding box center [352, 184] width 111 height 10
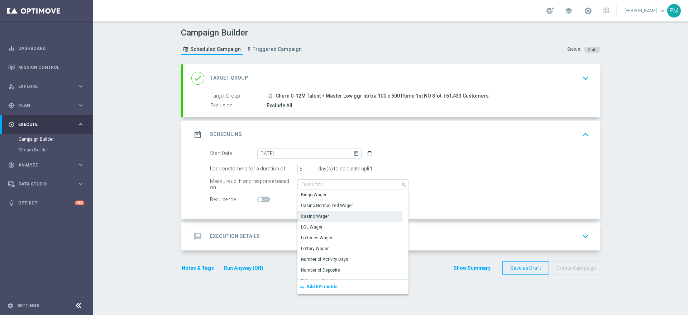
click at [332, 219] on div "Casino Wager" at bounding box center [349, 216] width 105 height 10
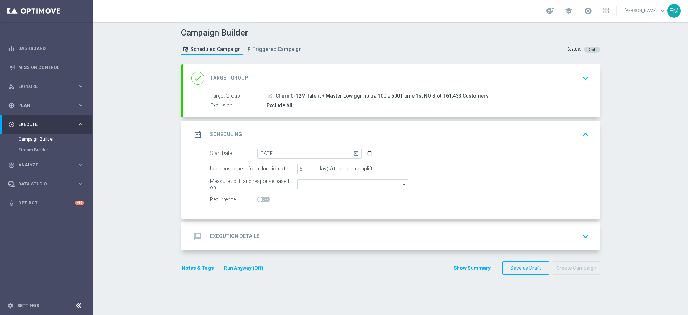
type input "Casino Wager"
click at [385, 184] on input "Casino Wager" at bounding box center [352, 184] width 111 height 10
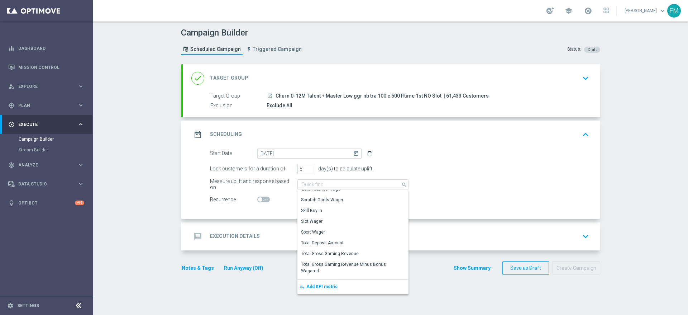
scroll to position [121, 0]
click at [352, 231] on div "Sport Wager" at bounding box center [349, 234] width 105 height 11
type input "Sport Wager"
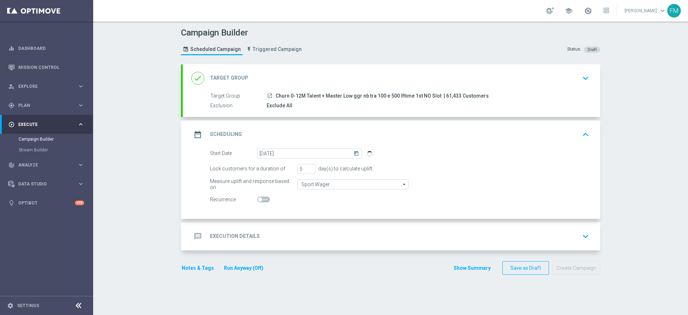
click at [378, 239] on div "message Execution Details keyboard_arrow_down" at bounding box center [391, 236] width 400 height 14
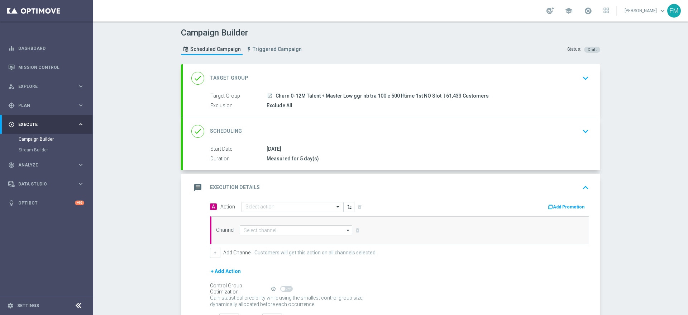
scroll to position [56, 0]
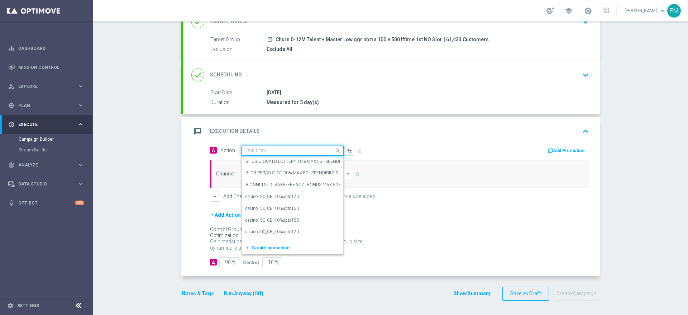
click at [256, 150] on input "text" at bounding box center [285, 151] width 80 height 6
paste input "BF 5€ TUTTI I GIOCHI QeL5"
type input "BF 5€ TUTTI I GIOCHI QeL5"
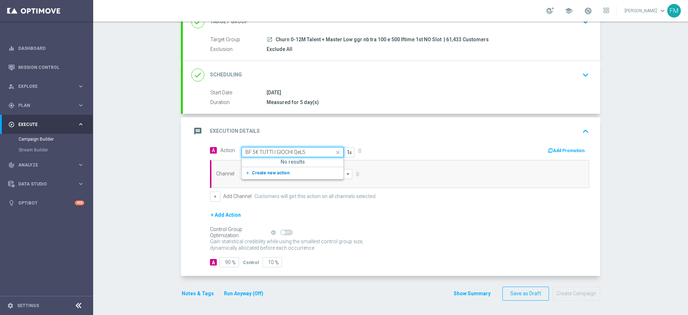
click at [260, 172] on span "Create new action" at bounding box center [271, 172] width 38 height 5
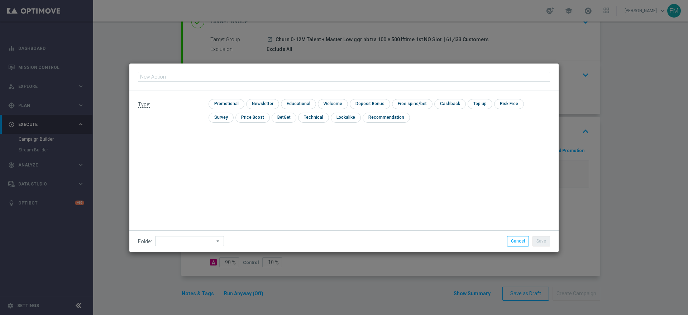
type input "BF 5€ TUTTI I GIOCHI QeL5"
click at [227, 101] on input "checkbox" at bounding box center [225, 104] width 34 height 10
checkbox input "true"
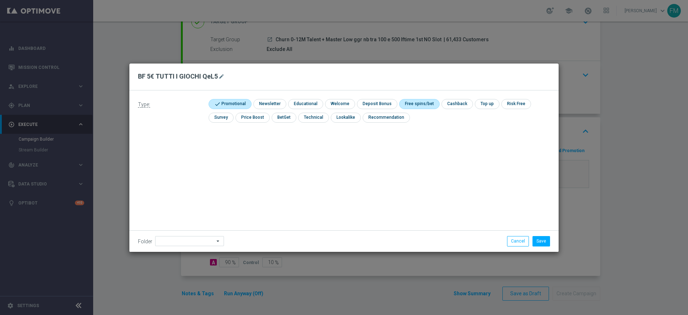
click at [411, 105] on input "checkbox" at bounding box center [418, 104] width 38 height 10
checkbox input "true"
click at [542, 240] on button "Save" at bounding box center [541, 241] width 18 height 10
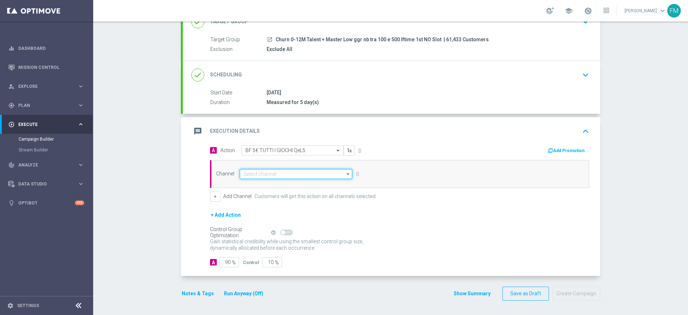
click at [258, 172] on input at bounding box center [296, 174] width 112 height 10
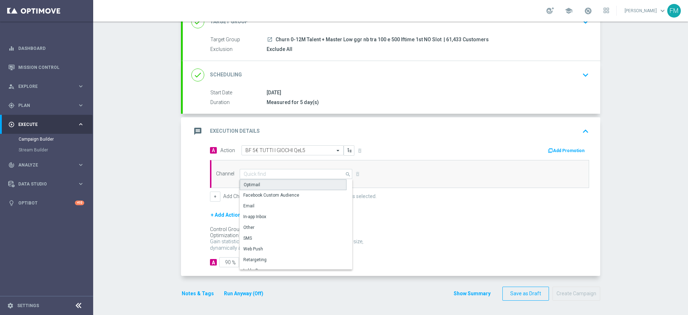
click at [258, 183] on div "Optimail" at bounding box center [293, 184] width 107 height 11
type input "Optimail"
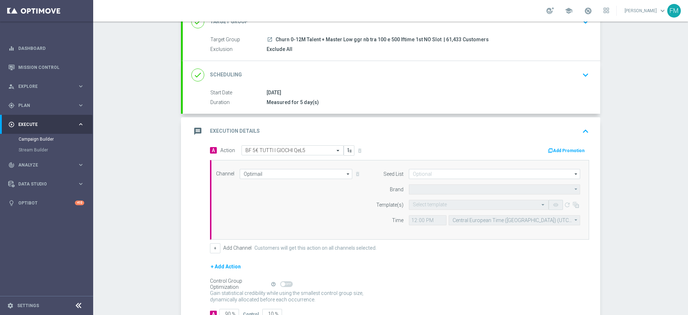
type input "Sisal Marketing"
click at [566, 152] on button "Add Promotion" at bounding box center [567, 151] width 40 height 8
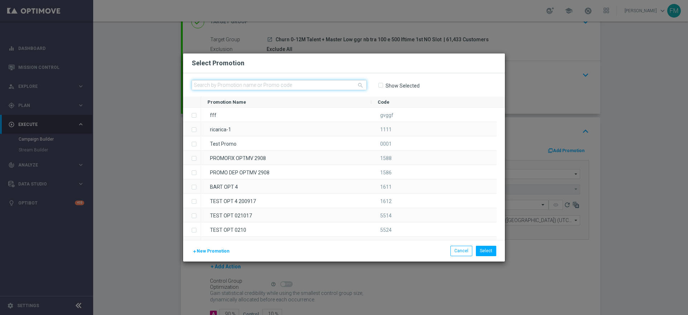
click at [356, 81] on input "text" at bounding box center [279, 85] width 175 height 10
paste input "241671"
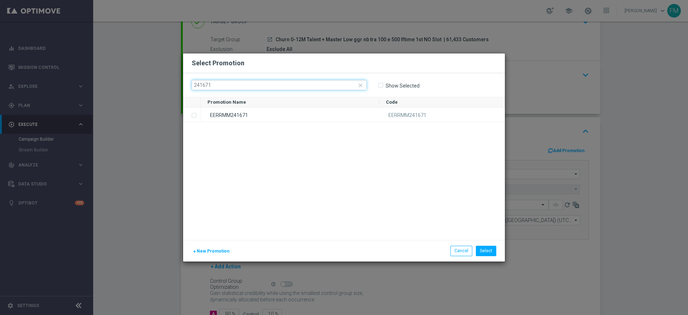
type input "241671"
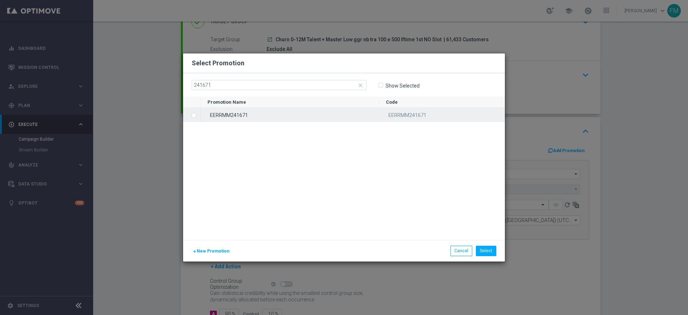
drag, startPoint x: 322, startPoint y: 125, endPoint x: 314, endPoint y: 114, distance: 12.8
click at [314, 114] on div "EERRMM241671 EERRMM241671" at bounding box center [353, 173] width 304 height 132
click at [314, 114] on div "EERRMM241671" at bounding box center [290, 114] width 178 height 14
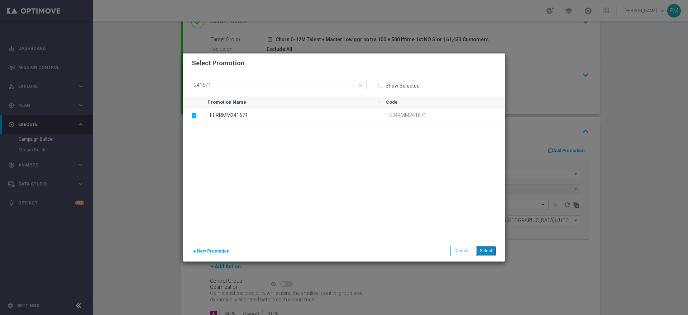
click at [491, 250] on button "Select" at bounding box center [486, 250] width 20 height 10
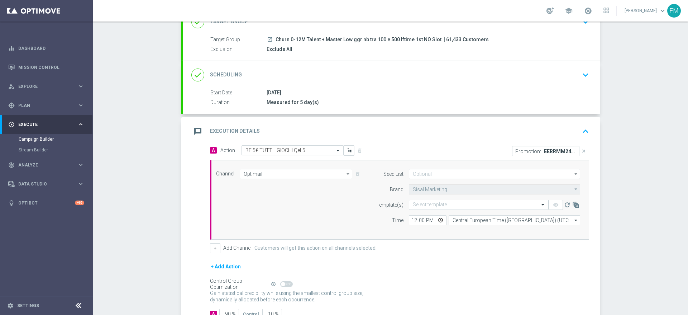
click at [455, 198] on form "Seed List arrow_drop_down Drag here to set row groups Drag here to set column l…" at bounding box center [476, 197] width 208 height 56
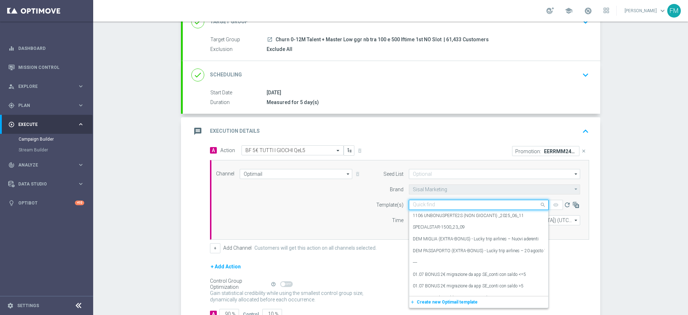
click at [455, 200] on div "Quick find" at bounding box center [479, 205] width 140 height 10
paste input "5BFGIOCHI1510 - 2025-10-15"
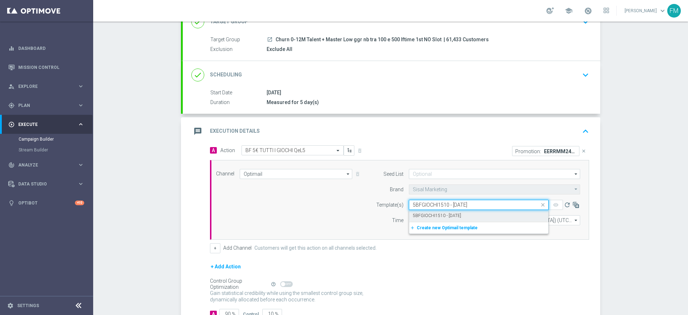
click at [453, 217] on label "5BFGIOCHI1510 - 2025-10-15" at bounding box center [437, 215] width 48 height 6
type input "5BFGIOCHI1510 - 2025-10-15"
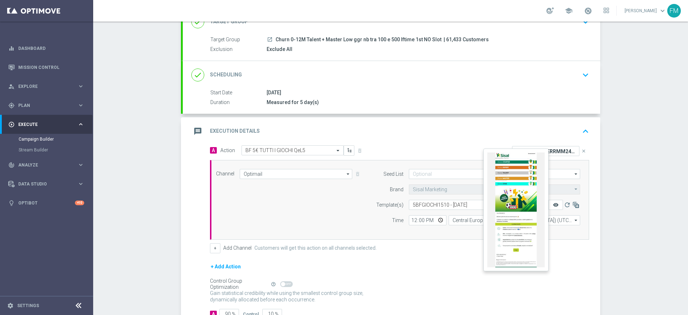
click at [553, 206] on icon "remove_red_eye" at bounding box center [556, 205] width 6 height 6
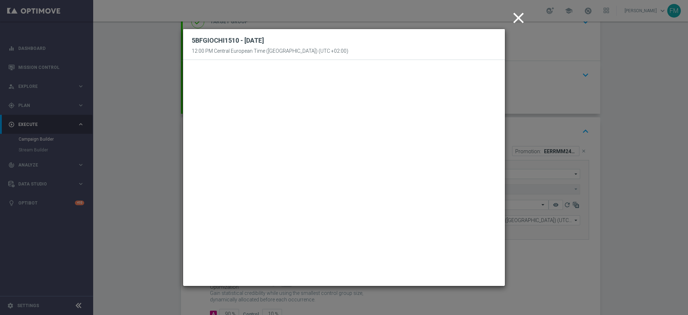
click at [510, 23] on icon "close" at bounding box center [518, 18] width 18 height 18
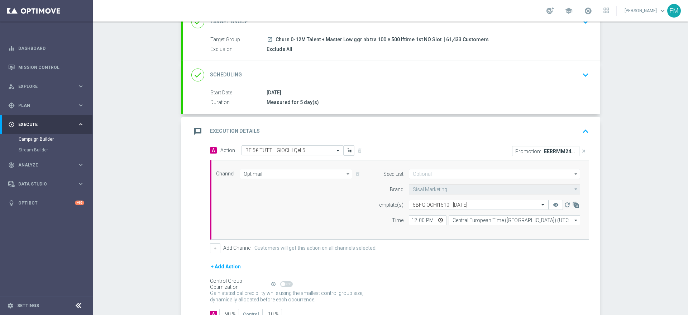
scroll to position [79, 0]
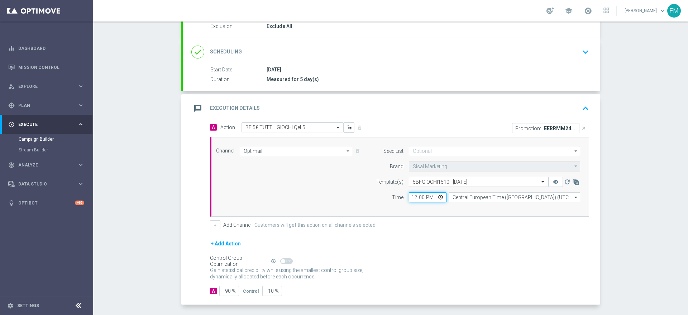
click at [411, 194] on input "12:00" at bounding box center [428, 197] width 38 height 10
click at [481, 267] on div "Gain statistical credibility while using the smallest control group size, dynam…" at bounding box center [399, 273] width 379 height 17
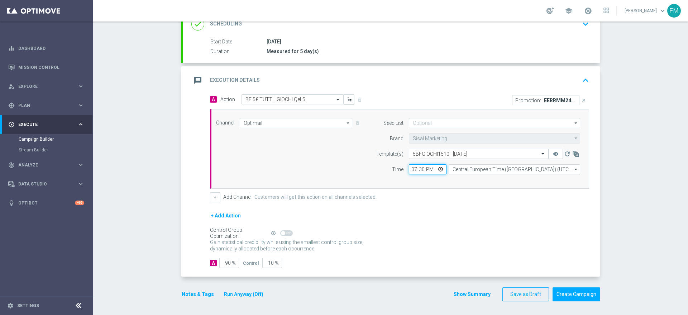
click at [412, 167] on input "19:30" at bounding box center [428, 169] width 38 height 10
type input "19:00"
click at [424, 200] on div "+ Add Channel Customers will get this action on all channels selected." at bounding box center [399, 197] width 379 height 10
click at [186, 289] on button "Notes & Tags" at bounding box center [198, 293] width 34 height 9
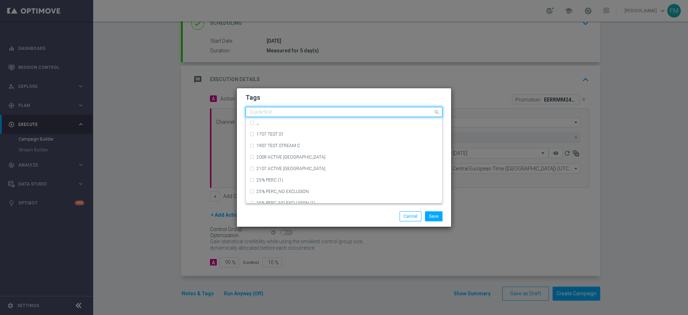
click at [266, 110] on input "text" at bounding box center [341, 112] width 184 height 6
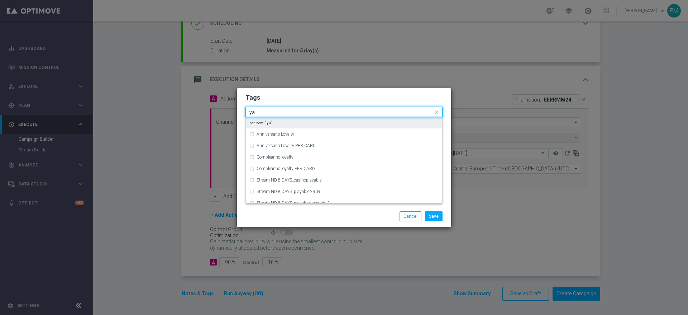
type input "y"
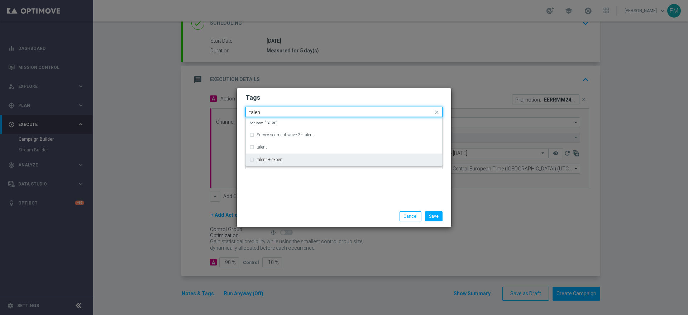
click at [280, 159] on label "talent + expert" at bounding box center [269, 159] width 26 height 4
type input "talen"
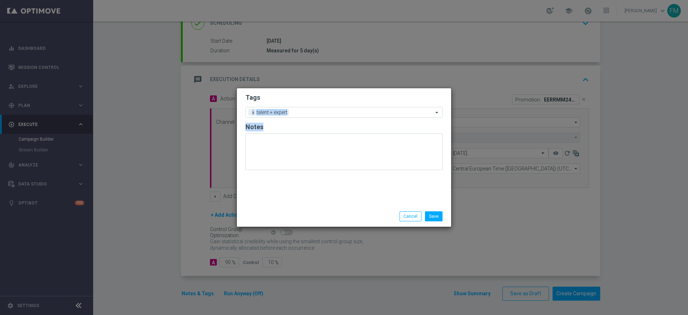
drag, startPoint x: 309, startPoint y: 102, endPoint x: 298, endPoint y: 121, distance: 21.8
click at [298, 121] on form "Tags Add a new tag × talent + expert Notes" at bounding box center [343, 133] width 197 height 84
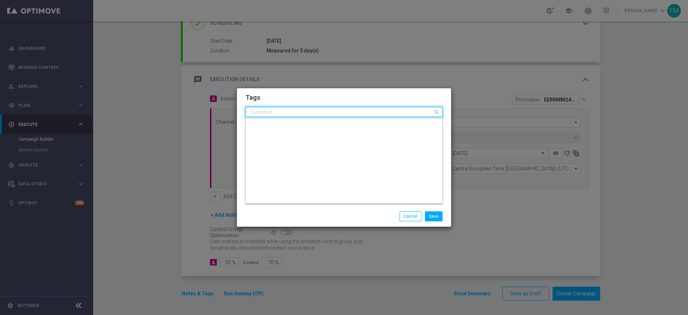
scroll to position [0, 0]
click at [302, 112] on input "text" at bounding box center [341, 112] width 184 height 6
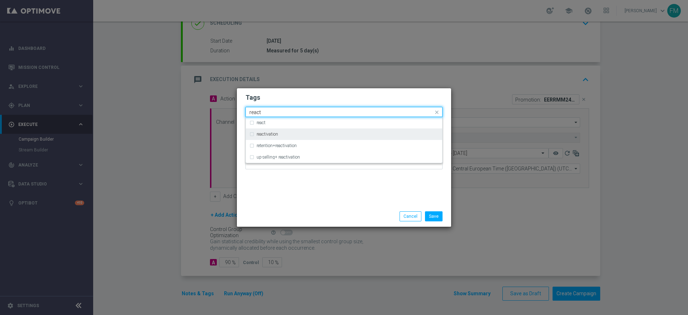
click at [298, 132] on div "reactivation" at bounding box center [347, 134] width 182 height 4
type input "react"
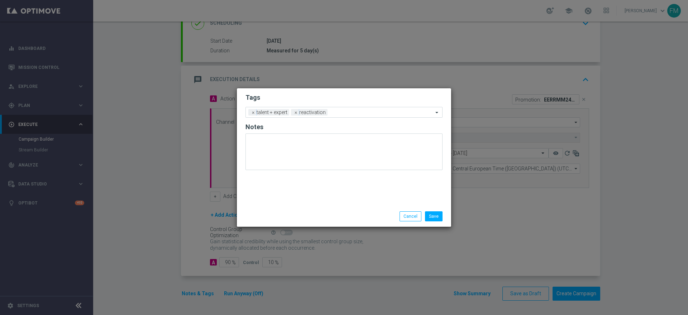
click at [343, 96] on h2 "Tags" at bounding box center [343, 97] width 197 height 9
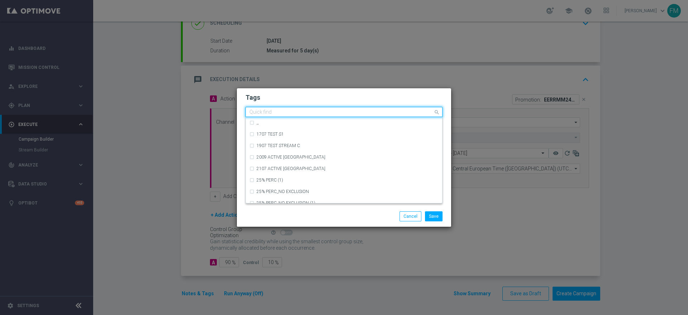
click at [344, 107] on div "Quick find × talent + expert × reactivation" at bounding box center [339, 111] width 187 height 9
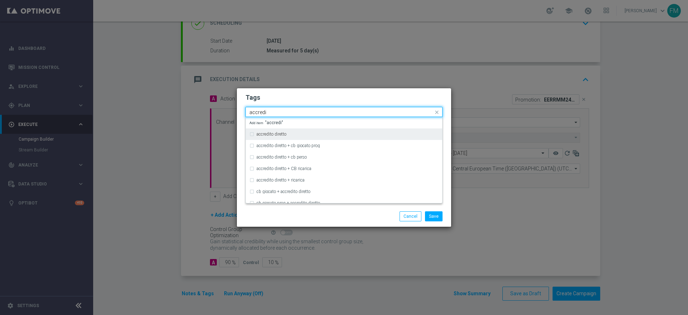
click at [337, 131] on div "accredito diretto" at bounding box center [343, 133] width 189 height 11
type input "accredi"
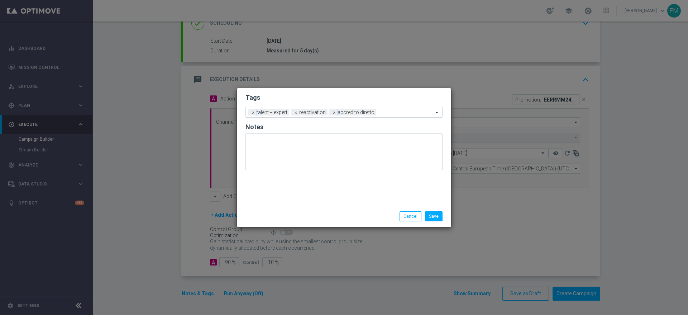
click at [358, 89] on div "Tags Add a new tag × talent + expert × reactivation × accredito diretto Notes" at bounding box center [344, 146] width 214 height 117
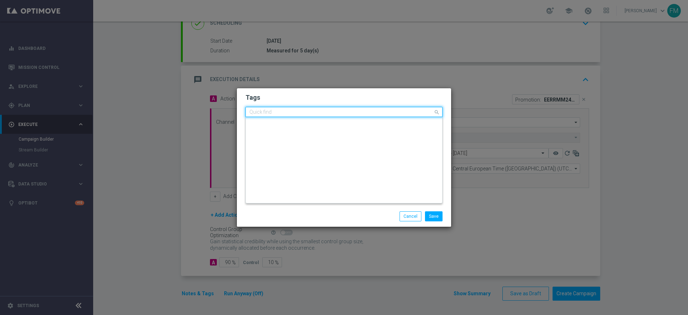
click at [388, 113] on input "text" at bounding box center [341, 112] width 184 height 6
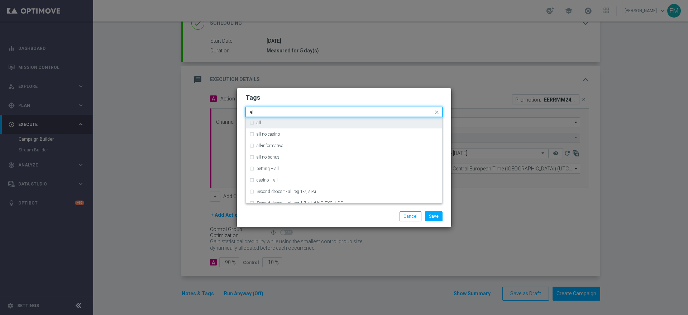
click at [384, 127] on div "all" at bounding box center [343, 122] width 189 height 11
type input "all"
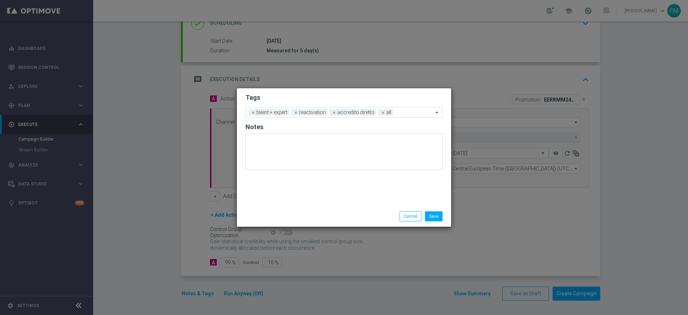
click at [405, 91] on form "Tags Add a new tag × talent + expert × reactivation × accredito diretto × all N…" at bounding box center [343, 133] width 197 height 84
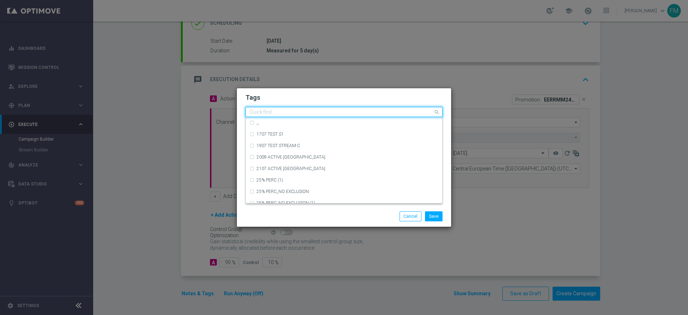
click at [405, 107] on div "Quick find × talent + expert × reactivation × accredito diretto × all" at bounding box center [339, 111] width 187 height 9
click at [321, 167] on div "bonus free" at bounding box center [347, 168] width 182 height 4
type input "bonus free"
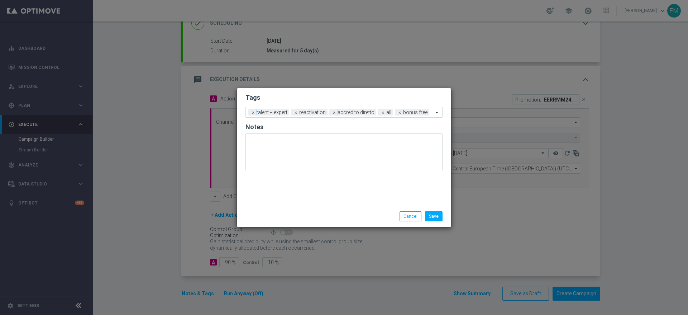
click at [365, 98] on h2 "Tags" at bounding box center [343, 97] width 197 height 9
click at [435, 218] on button "Save" at bounding box center [434, 216] width 18 height 10
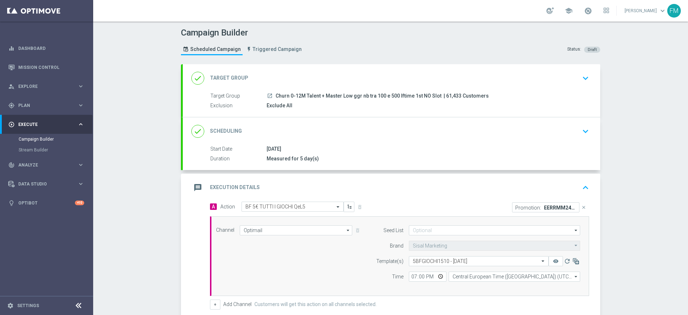
click at [533, 130] on div "done Scheduling keyboard_arrow_down" at bounding box center [391, 131] width 400 height 14
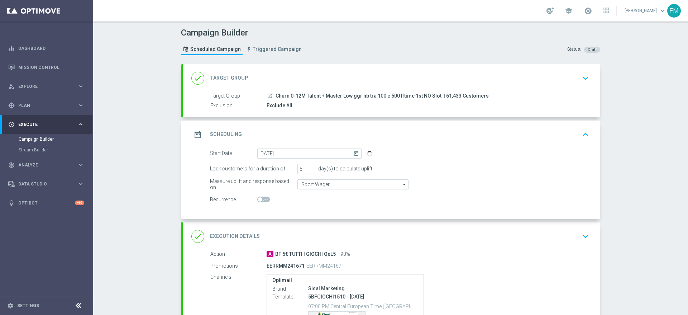
scroll to position [100, 0]
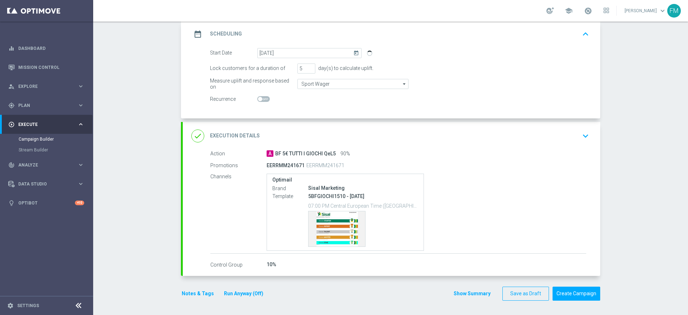
click at [544, 169] on div "EERRMM241671 EERRMM241671" at bounding box center [427, 164] width 320 height 11
click at [545, 136] on div "done Execution Details keyboard_arrow_down" at bounding box center [391, 136] width 400 height 14
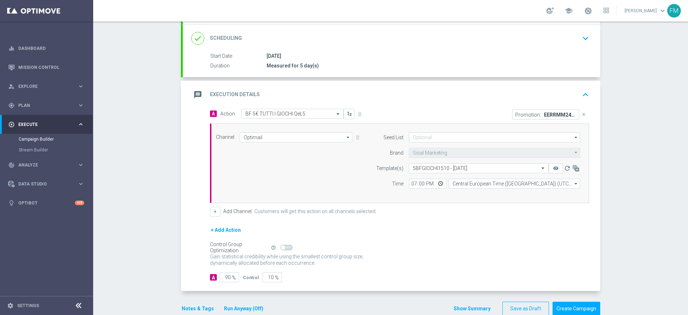
scroll to position [93, 0]
click at [571, 94] on div "message Execution Details keyboard_arrow_up" at bounding box center [391, 94] width 400 height 14
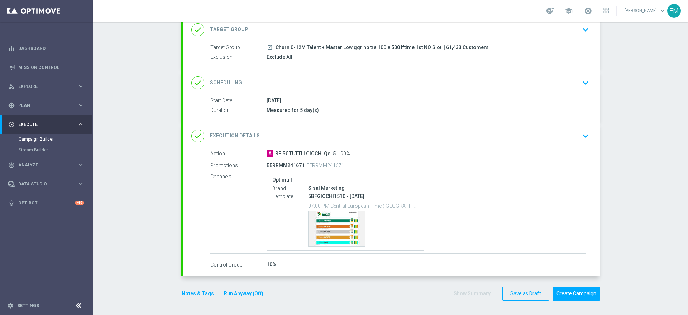
click at [549, 83] on div "done Scheduling keyboard_arrow_down" at bounding box center [391, 83] width 400 height 14
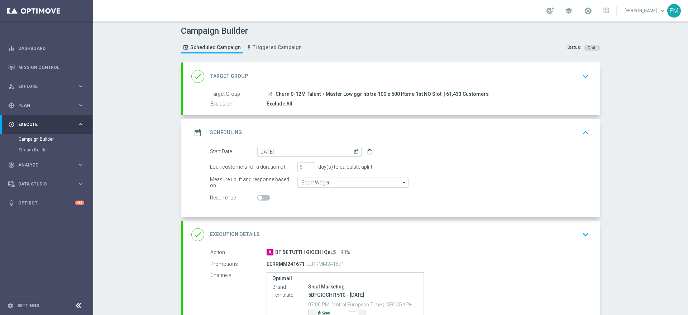
scroll to position [1, 0]
click at [546, 231] on div "done Execution Details keyboard_arrow_down" at bounding box center [391, 235] width 400 height 14
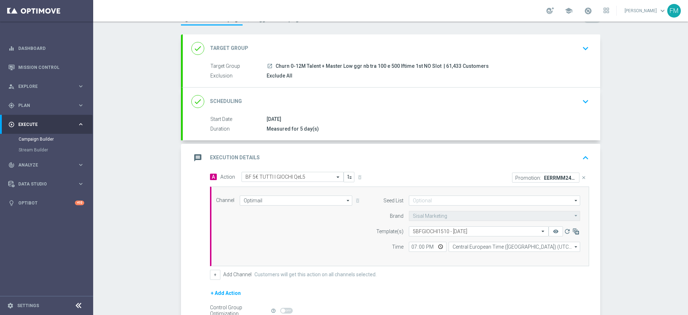
scroll to position [30, 0]
click at [551, 152] on div "message Execution Details keyboard_arrow_up" at bounding box center [391, 157] width 400 height 14
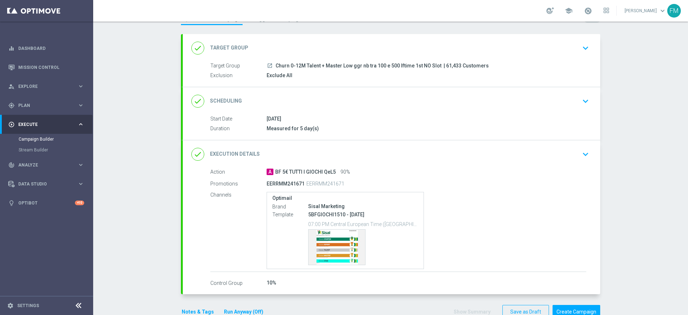
click at [560, 101] on div "done Scheduling keyboard_arrow_down" at bounding box center [391, 101] width 400 height 14
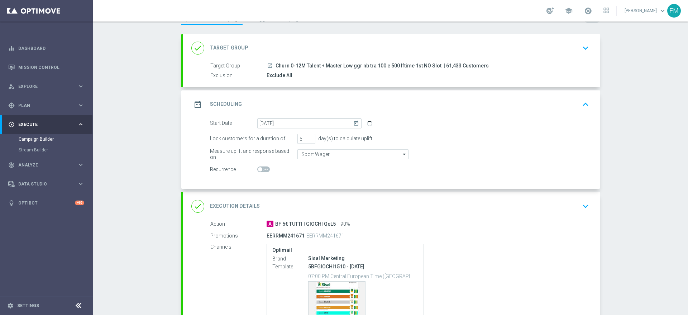
scroll to position [83, 0]
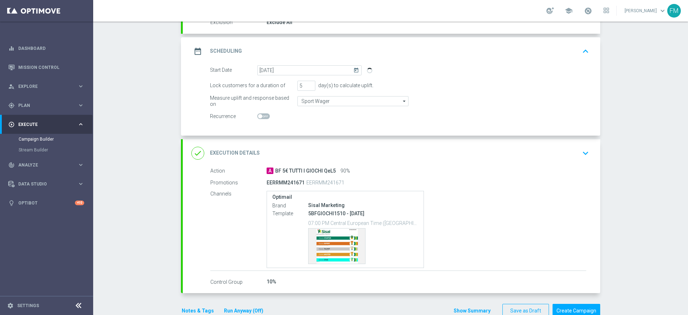
click at [569, 163] on div "done Execution Details keyboard_arrow_down" at bounding box center [391, 153] width 417 height 28
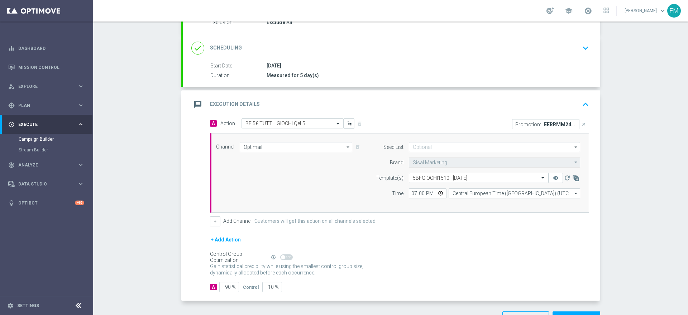
click at [564, 106] on div "message Execution Details keyboard_arrow_up" at bounding box center [391, 104] width 400 height 14
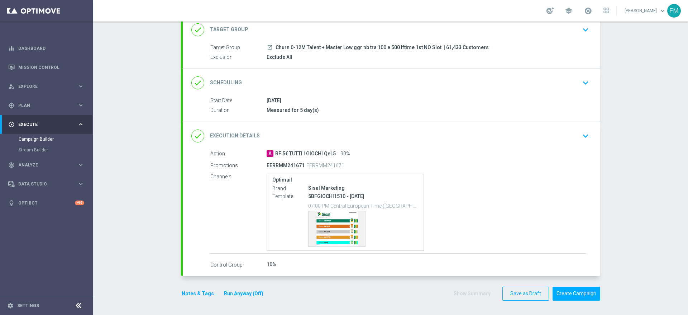
click at [559, 83] on div "done Scheduling keyboard_arrow_down" at bounding box center [391, 83] width 400 height 14
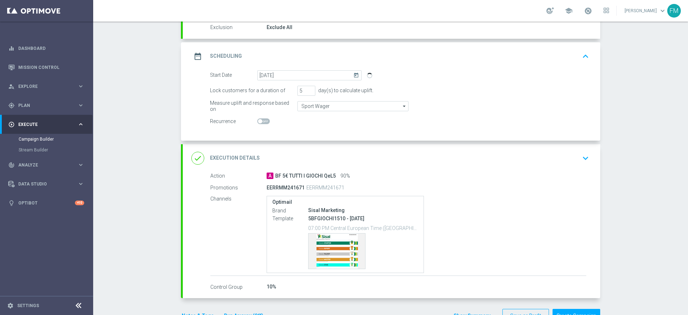
scroll to position [89, 0]
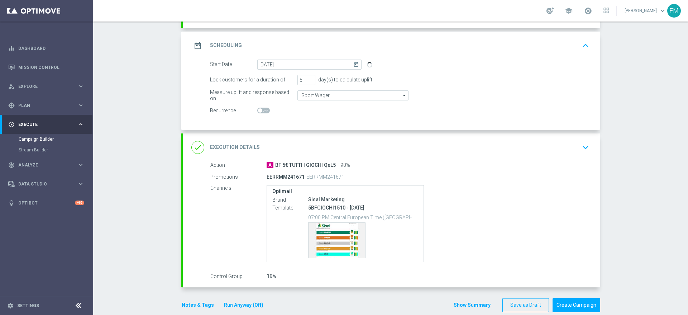
click at [544, 152] on div "done Execution Details keyboard_arrow_down" at bounding box center [391, 147] width 400 height 14
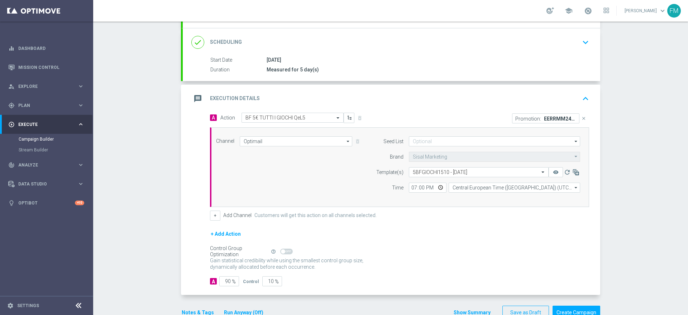
click at [565, 93] on div "message Execution Details keyboard_arrow_up" at bounding box center [391, 99] width 400 height 14
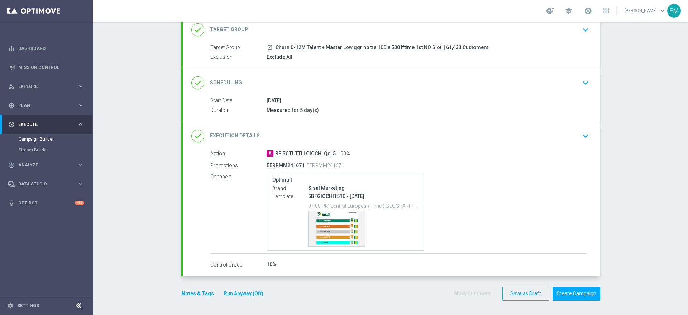
click at [565, 78] on div "done Scheduling keyboard_arrow_down" at bounding box center [391, 83] width 400 height 14
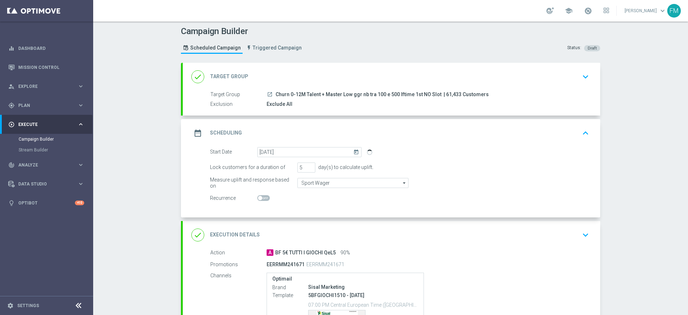
scroll to position [0, 0]
click at [581, 237] on icon "keyboard_arrow_down" at bounding box center [585, 236] width 11 height 11
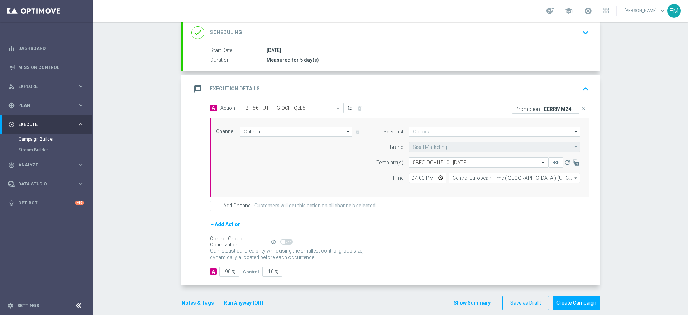
scroll to position [28, 0]
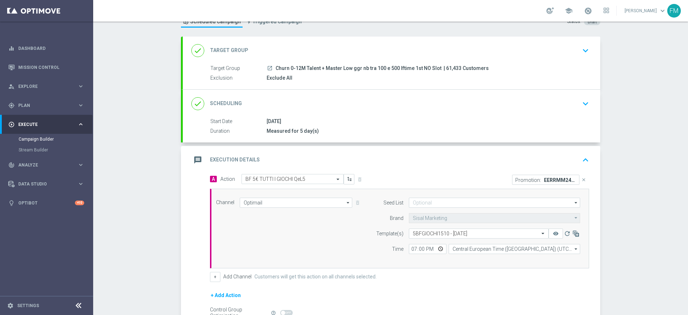
click at [541, 106] on div "done Scheduling keyboard_arrow_down" at bounding box center [391, 104] width 400 height 14
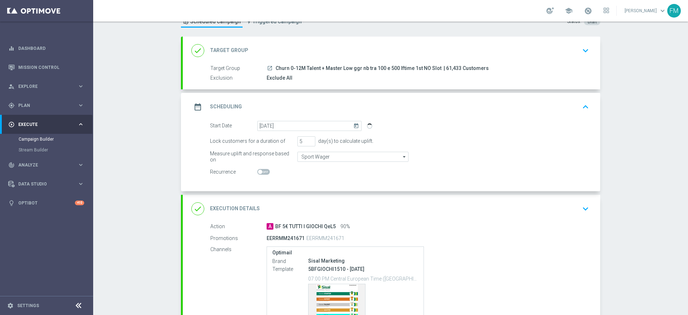
click at [516, 114] on div "date_range Scheduling keyboard_arrow_up" at bounding box center [391, 107] width 417 height 28
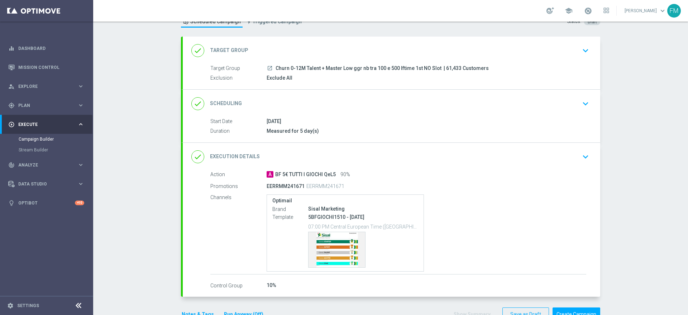
click at [516, 114] on div "done Scheduling keyboard_arrow_down" at bounding box center [391, 104] width 417 height 28
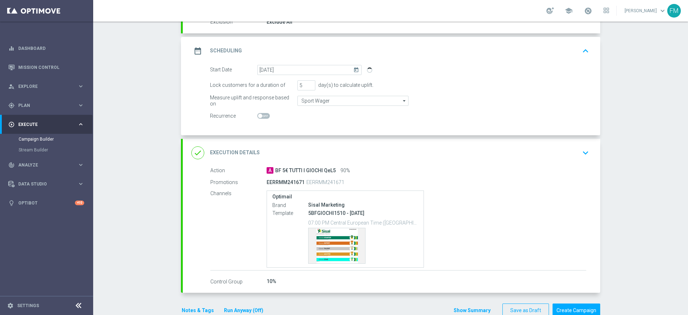
scroll to position [91, 0]
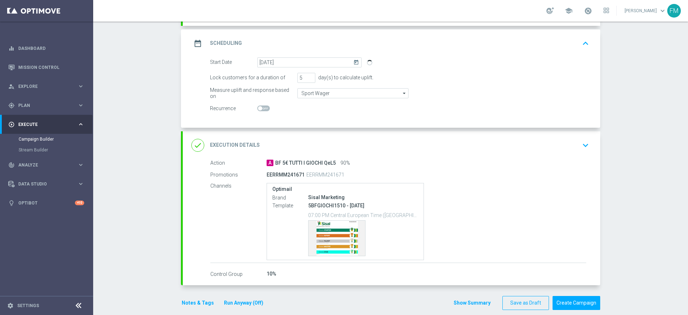
click at [571, 141] on div "done Execution Details keyboard_arrow_down" at bounding box center [391, 145] width 400 height 14
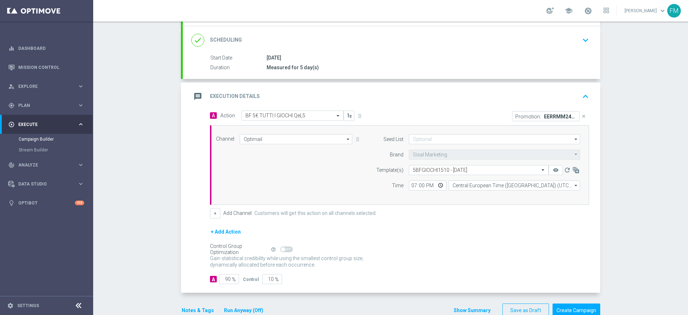
click at [556, 40] on div "done Scheduling keyboard_arrow_down" at bounding box center [391, 40] width 400 height 14
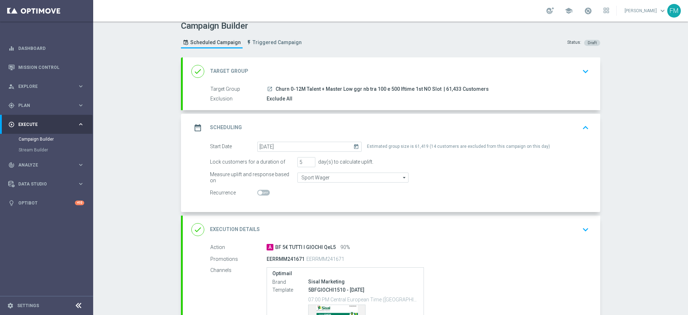
scroll to position [100, 0]
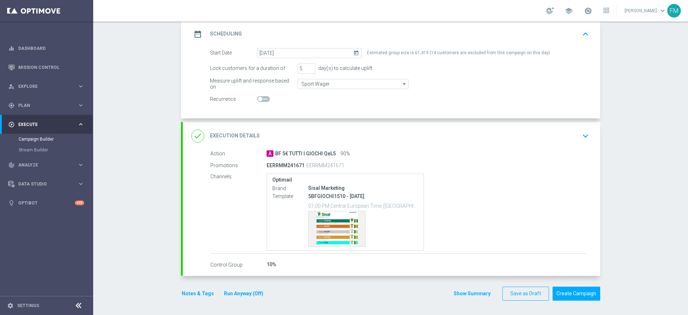
click at [571, 150] on div "A BF 5€ TUTTI I GIOCHI QeL5 90%" at bounding box center [427, 153] width 320 height 7
click at [568, 140] on div "done Execution Details keyboard_arrow_down" at bounding box center [391, 136] width 400 height 14
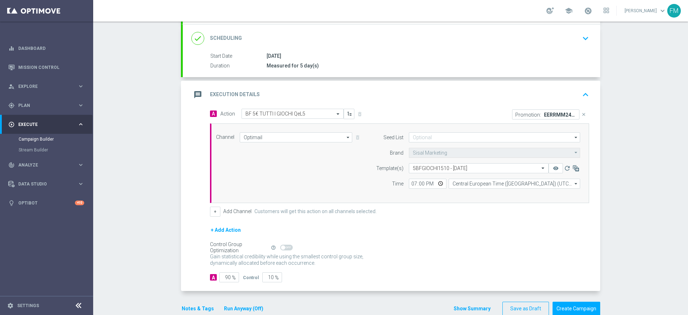
scroll to position [93, 0]
click at [572, 304] on button "Create Campaign" at bounding box center [576, 308] width 48 height 14
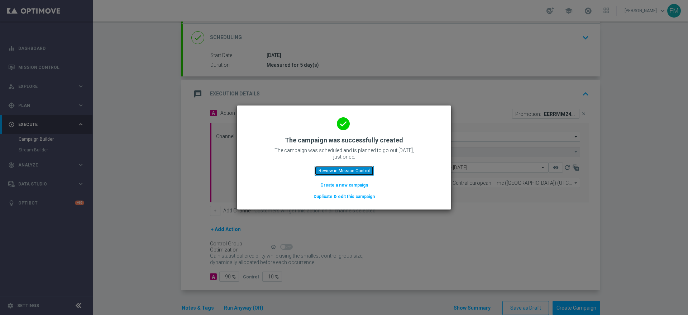
click at [342, 167] on button "Review in Mission Control" at bounding box center [344, 170] width 59 height 10
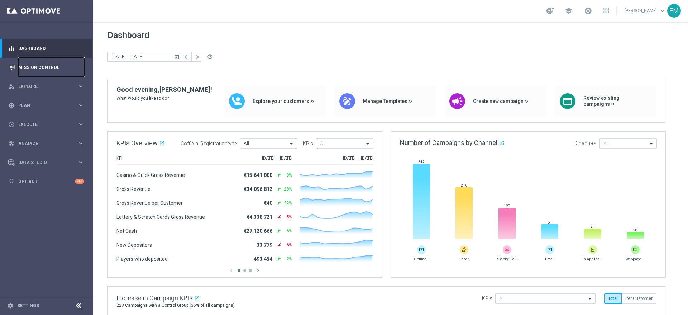
click at [45, 64] on link "Mission Control" at bounding box center [51, 67] width 66 height 19
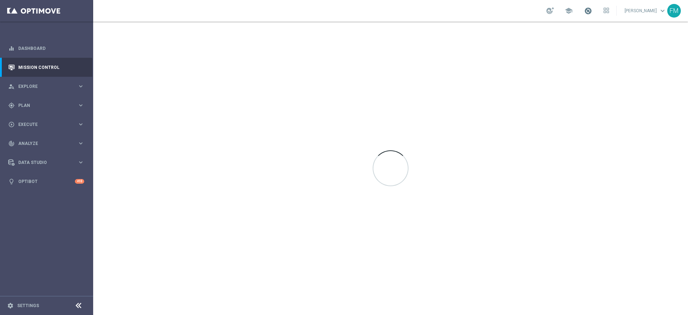
click at [584, 14] on span at bounding box center [588, 11] width 8 height 8
click at [613, 64] on div at bounding box center [390, 167] width 595 height 293
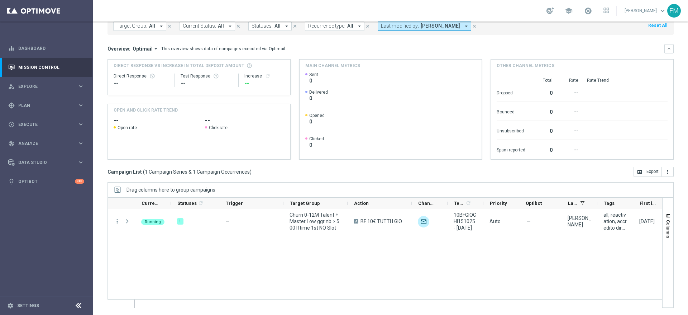
scroll to position [0, 86]
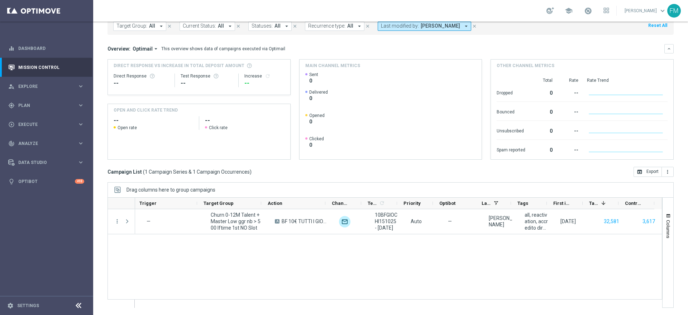
click at [583, 15] on link at bounding box center [587, 10] width 9 height 11
click at [474, 10] on div "school Last available data: [DATE] Batch process completed successfully check_c…" at bounding box center [390, 10] width 595 height 21
